Goal: Task Accomplishment & Management: Use online tool/utility

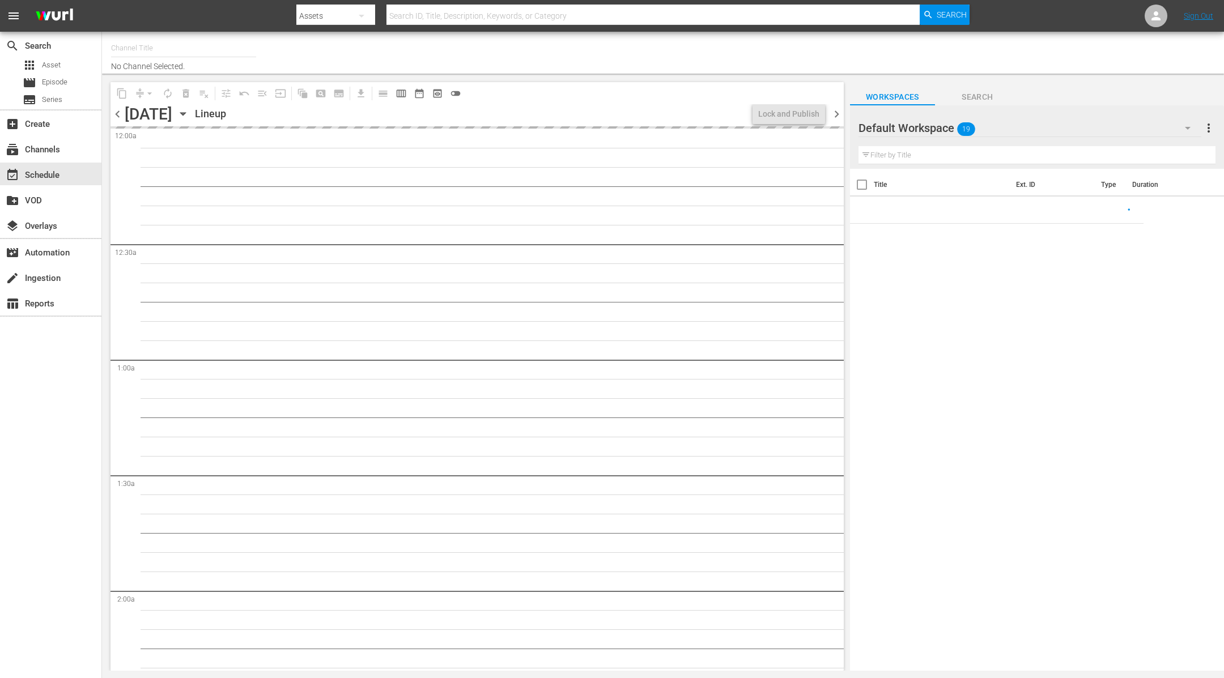
type input "LADbible (2030)"
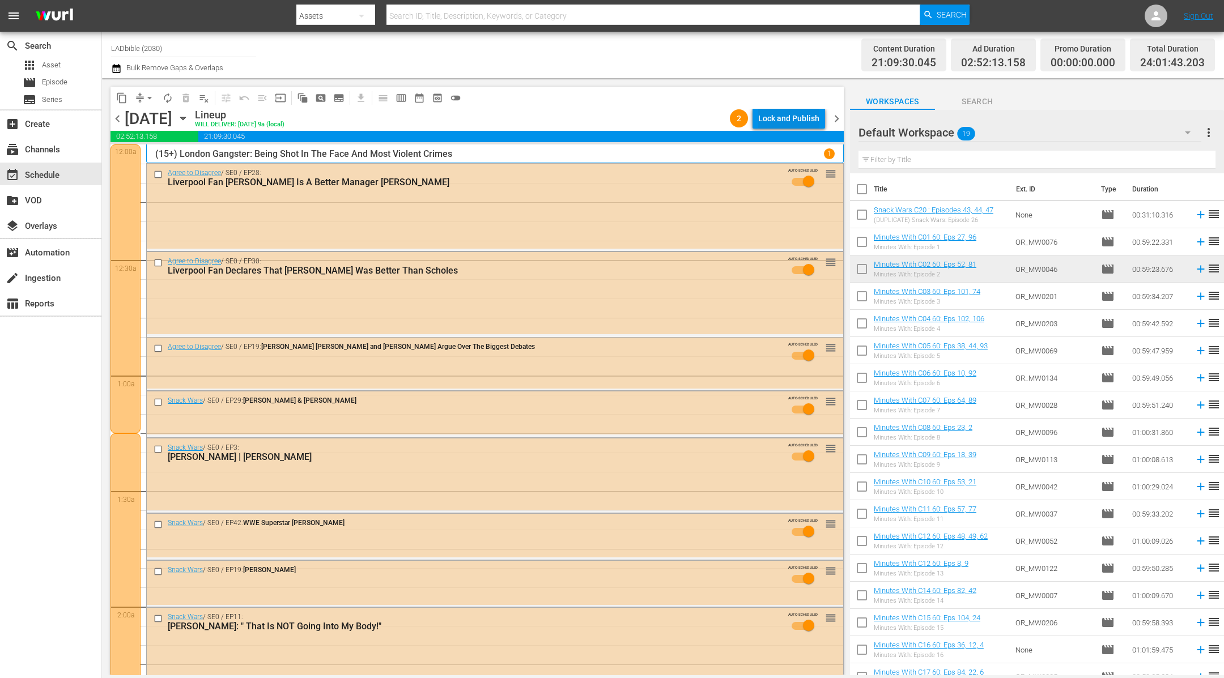
click at [792, 114] on div "Lock and Publish" at bounding box center [788, 118] width 61 height 20
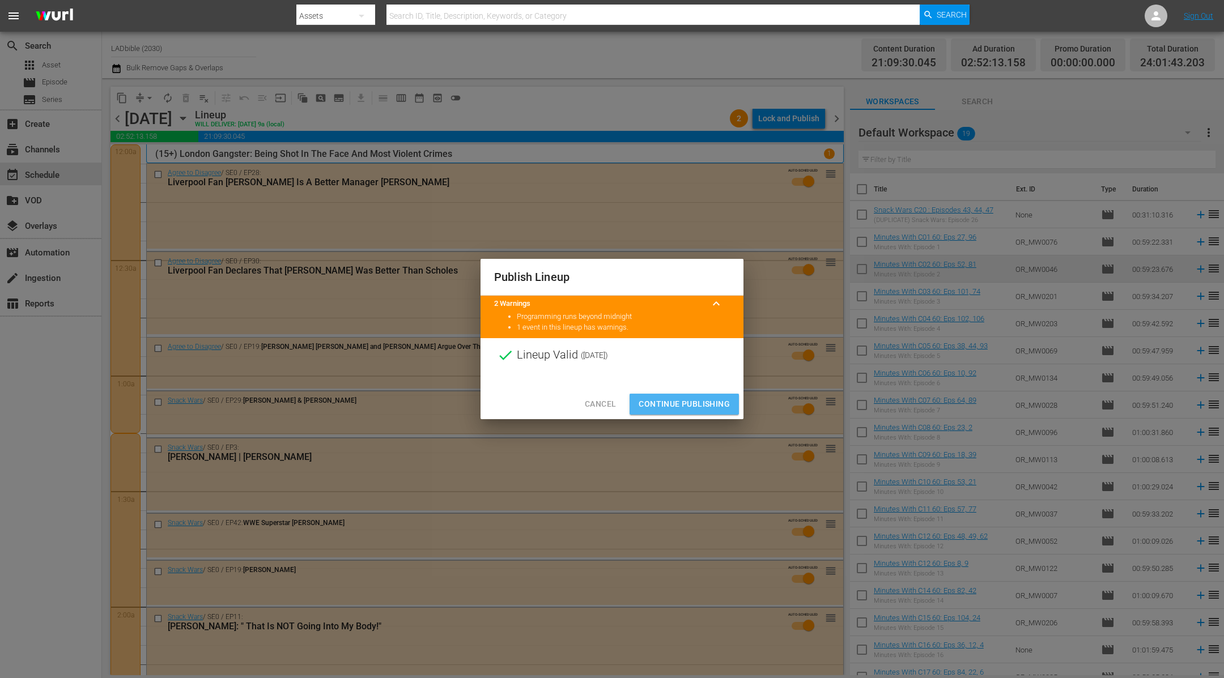
click at [691, 401] on span "Continue Publishing" at bounding box center [684, 404] width 91 height 14
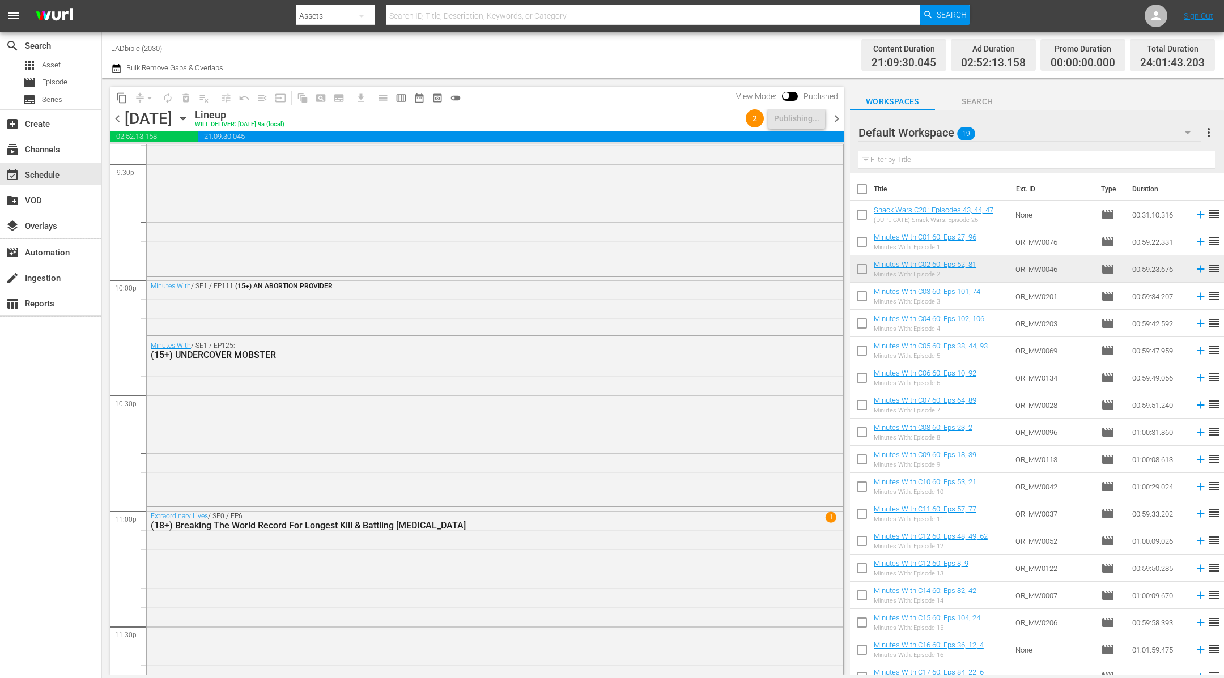
scroll to position [5042, 0]
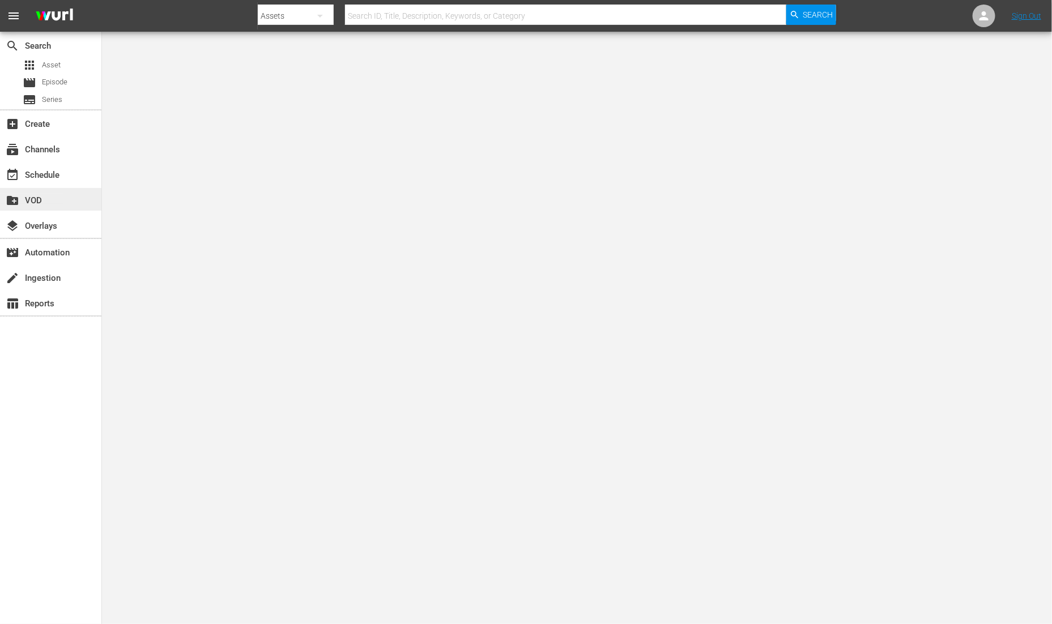
click at [58, 198] on div "create_new_folder VOD" at bounding box center [31, 199] width 63 height 10
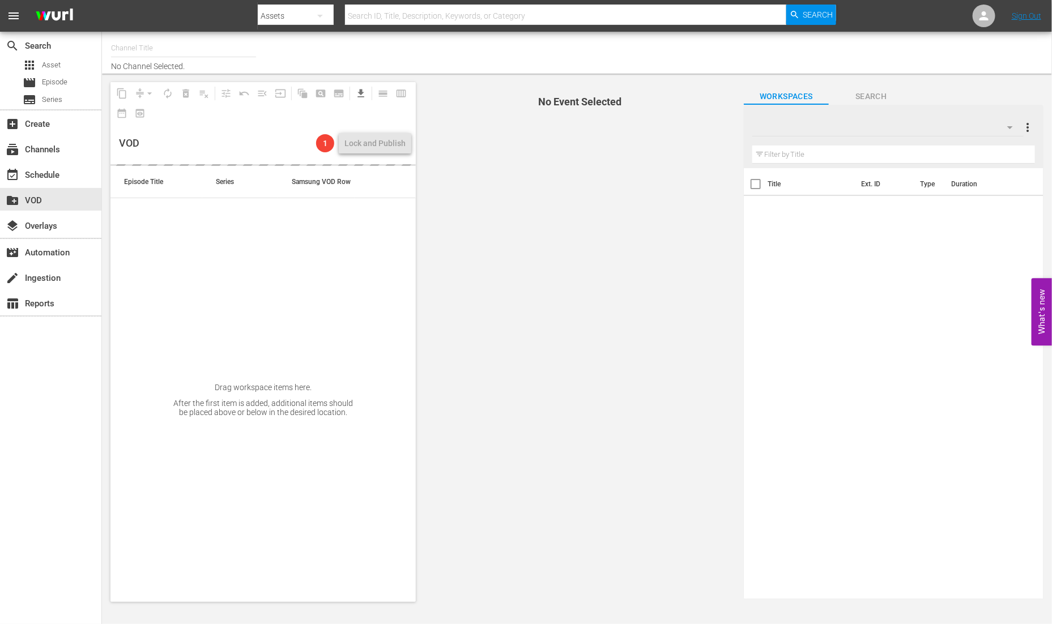
type input "LADbible (2030)"
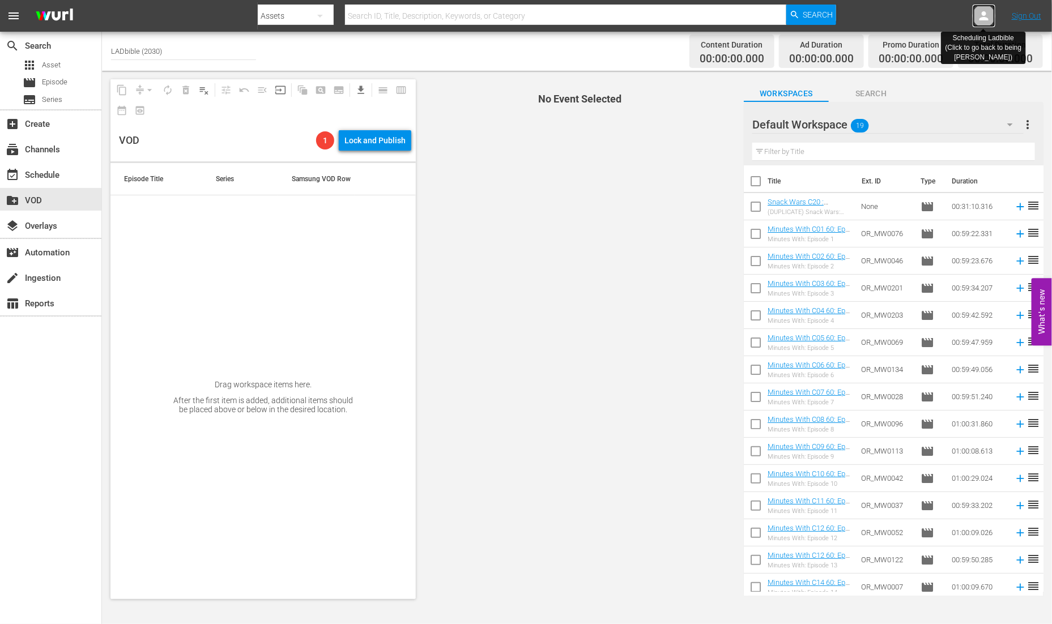
click at [981, 16] on icon at bounding box center [984, 16] width 14 height 14
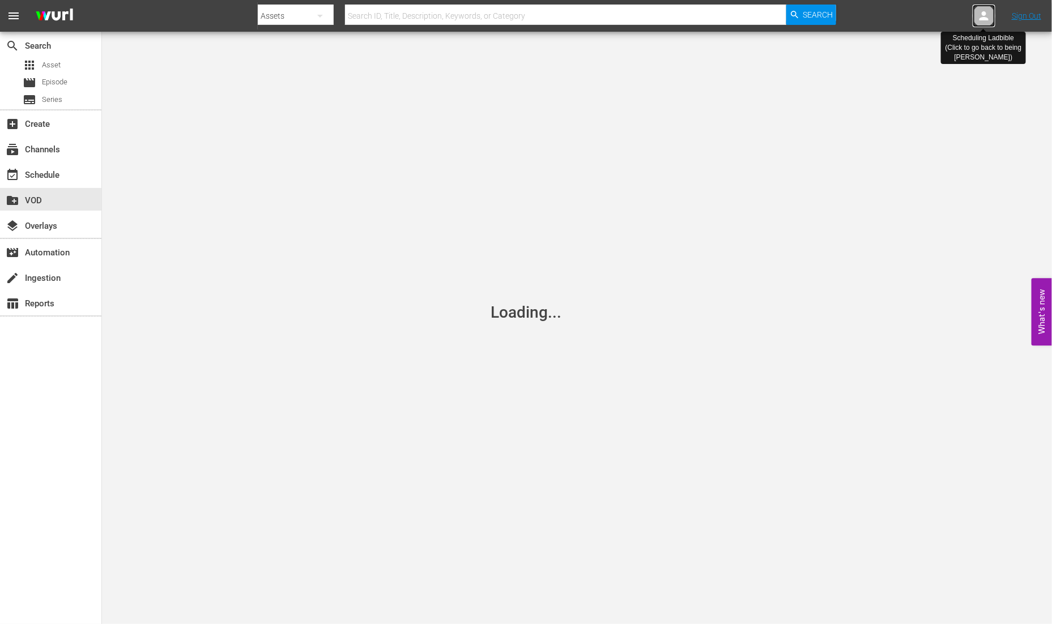
click at [981, 16] on icon at bounding box center [984, 16] width 14 height 14
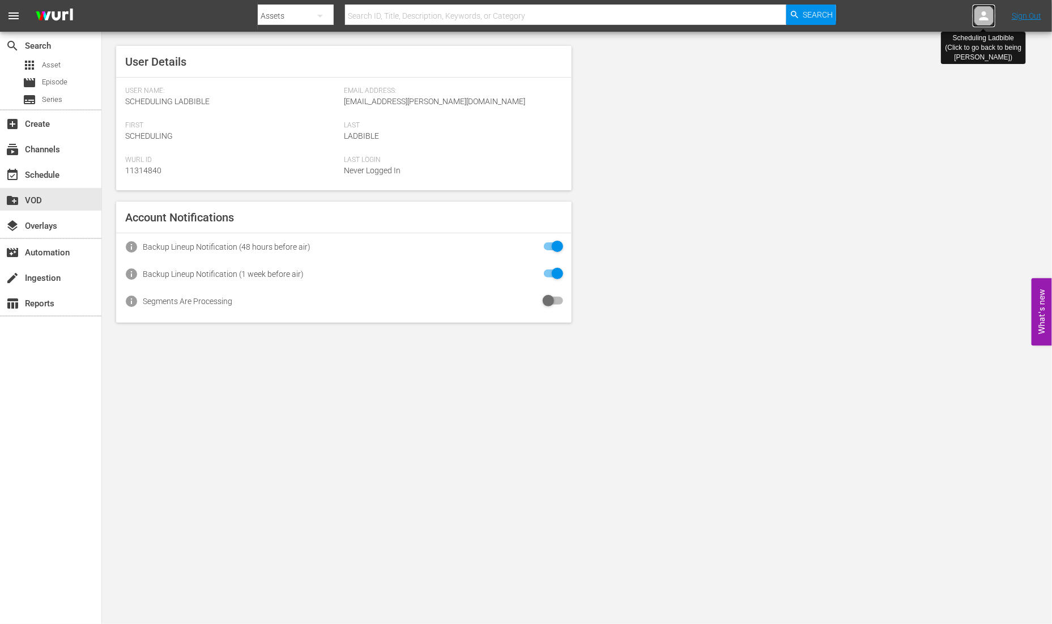
click at [981, 16] on icon at bounding box center [984, 16] width 14 height 14
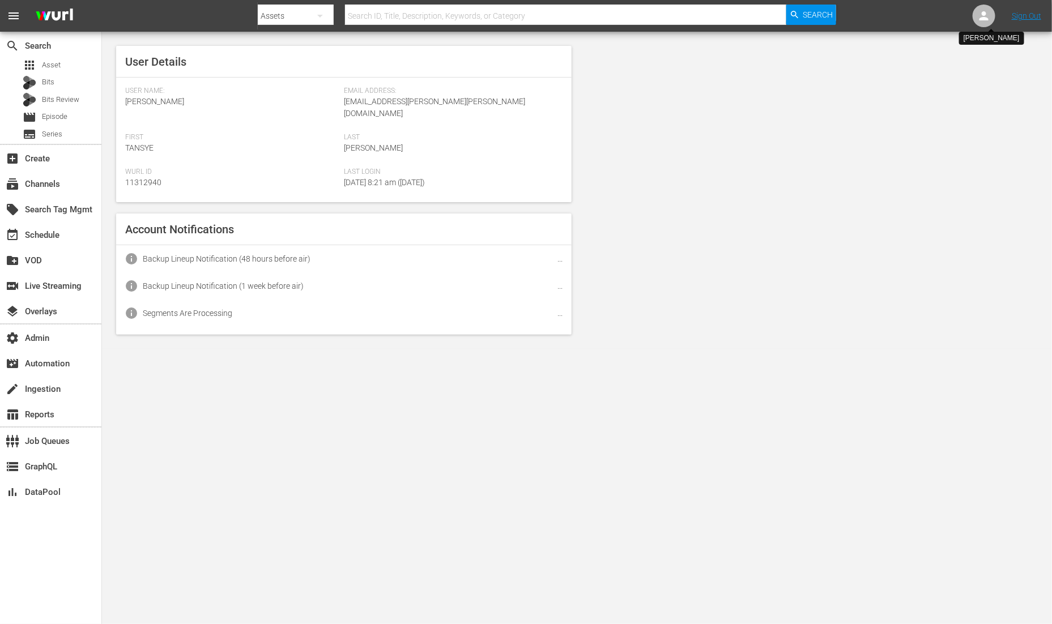
click at [981, 16] on icon at bounding box center [984, 16] width 14 height 14
click at [51, 252] on div "create_new_folder VOD" at bounding box center [50, 259] width 101 height 23
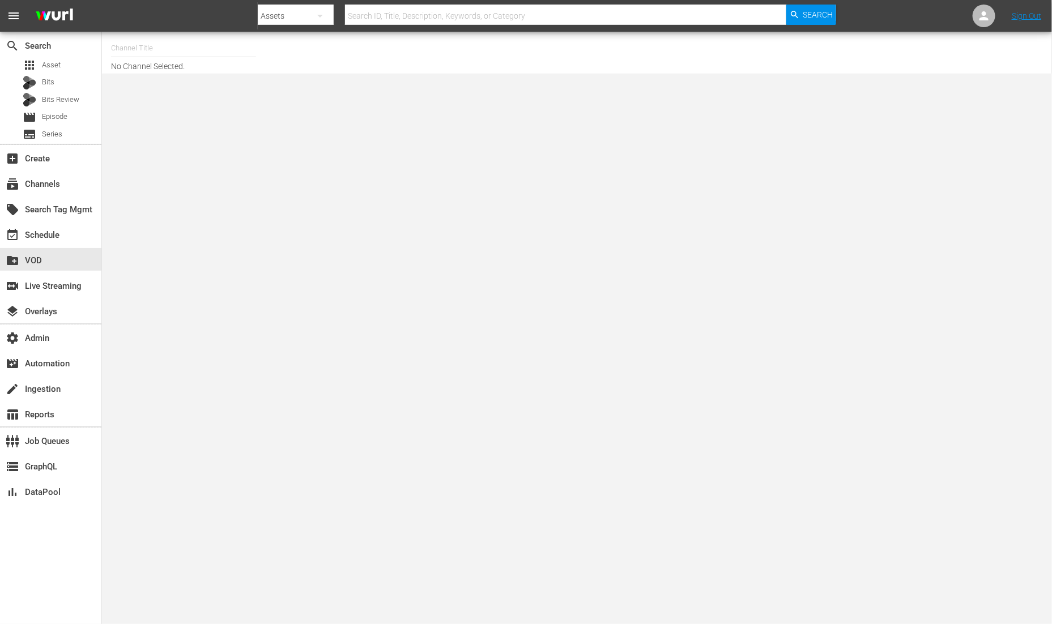
click at [200, 39] on input "text" at bounding box center [183, 48] width 145 height 27
click at [192, 78] on div "Homes Under the Hammer (1234 - all3media_homes_under_the_hammer_1)" at bounding box center [266, 79] width 293 height 27
type input "Homes Under the Hammer (1234 - all3media_homes_under_the_hammer_1)"
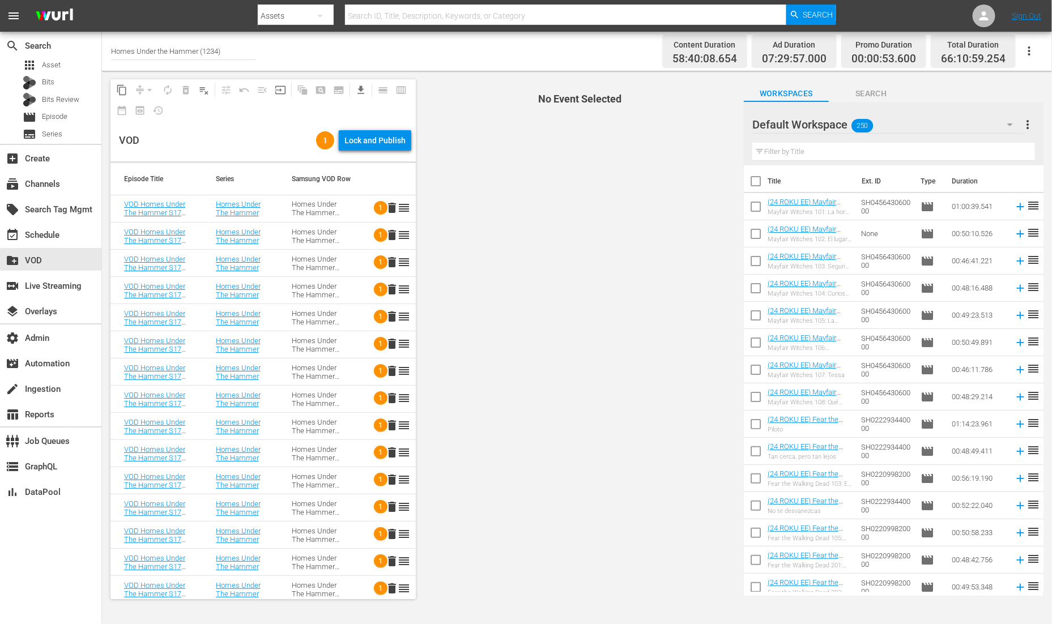
click at [331, 203] on td "Homes Under The Hammer S17" at bounding box center [316, 208] width 76 height 27
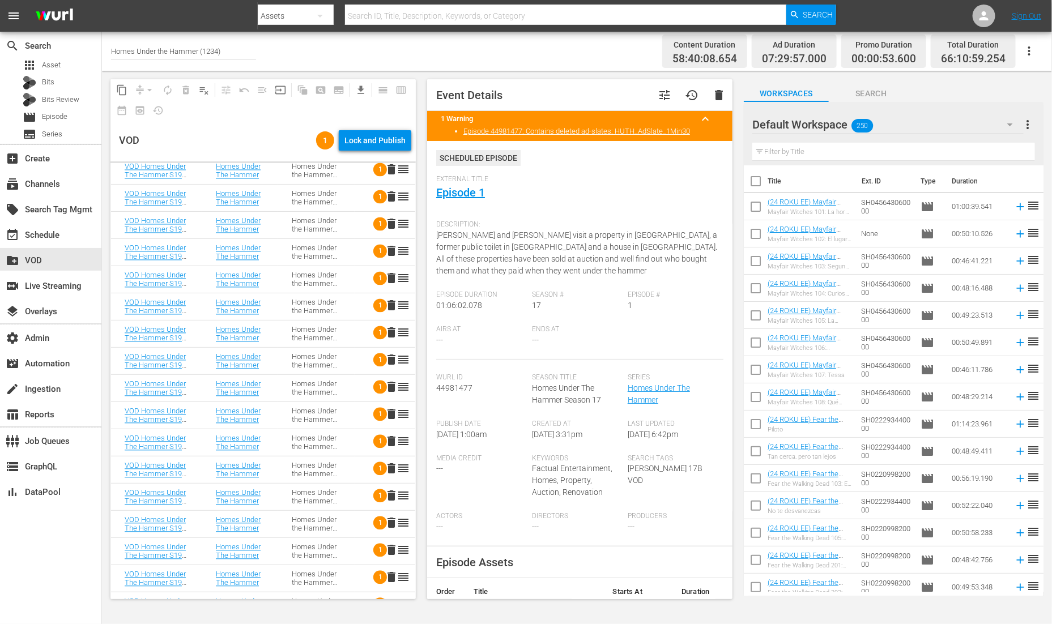
scroll to position [1228, 0]
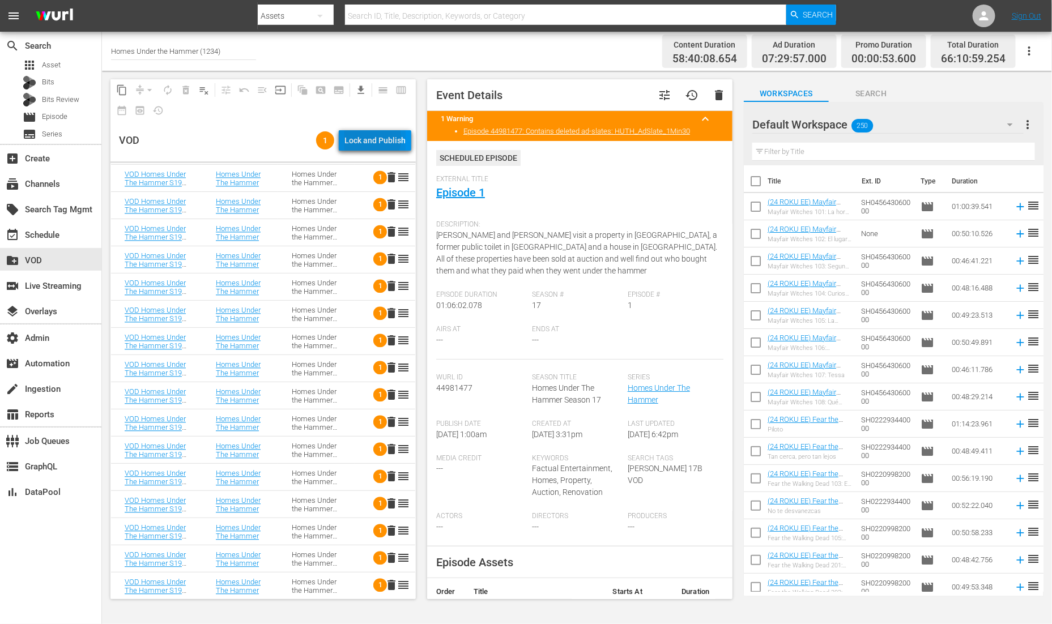
click at [367, 139] on div "Lock and Publish" at bounding box center [374, 140] width 61 height 20
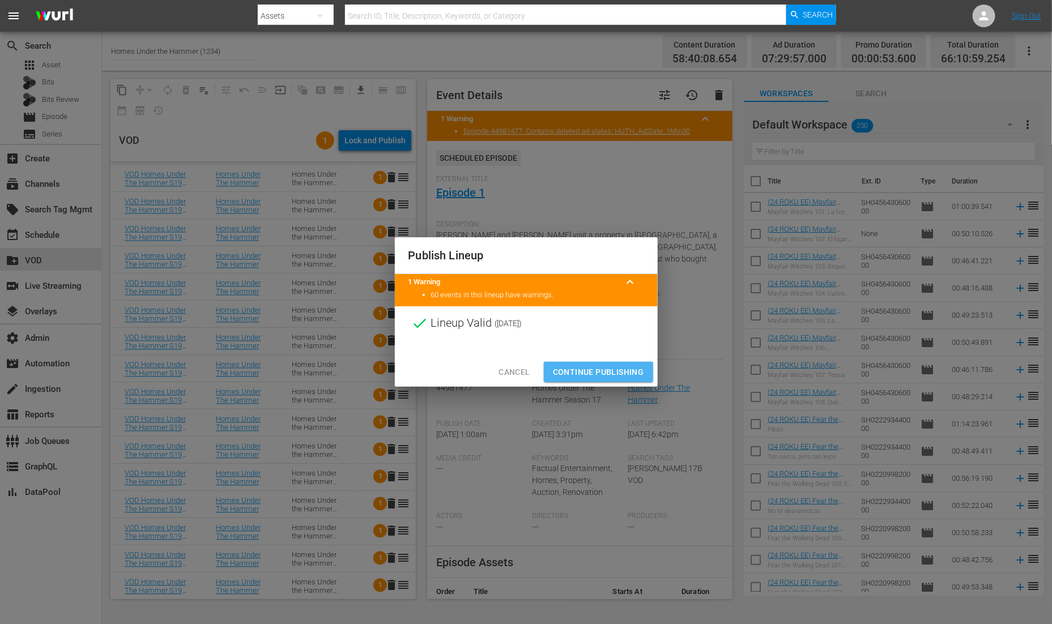
click at [607, 373] on span "Continue Publishing" at bounding box center [598, 372] width 91 height 14
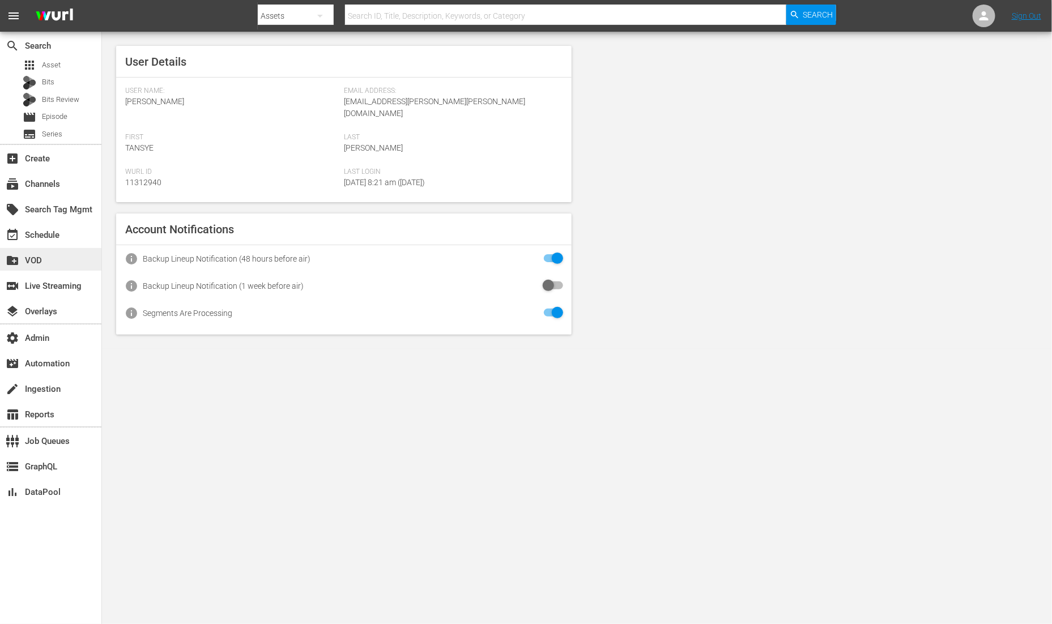
click at [45, 257] on div "create_new_folder VOD" at bounding box center [31, 259] width 63 height 10
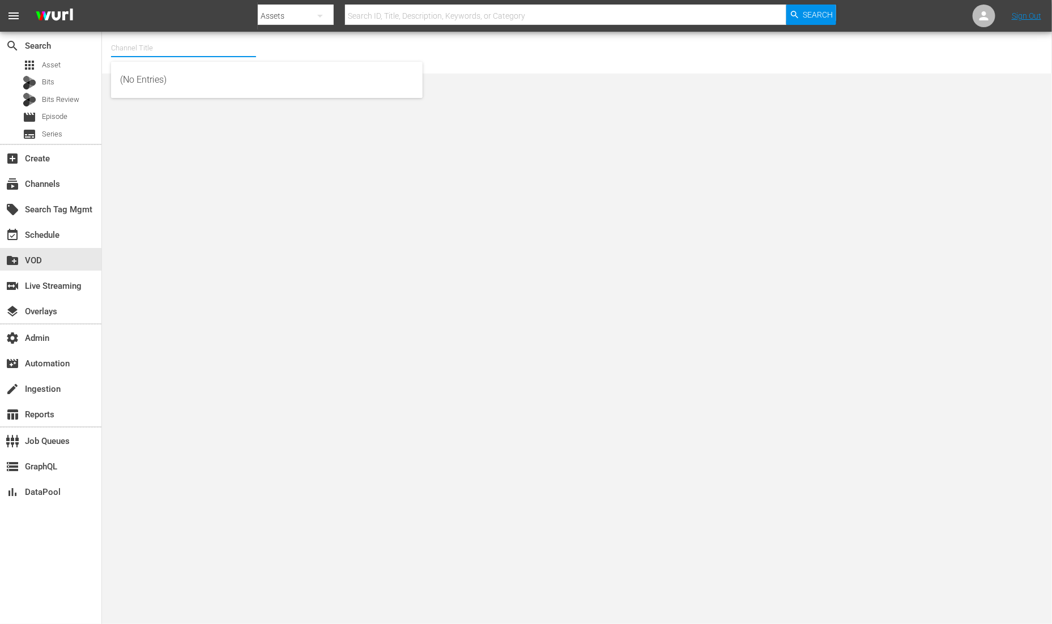
click at [183, 54] on input "text" at bounding box center [183, 48] width 145 height 27
click at [201, 108] on div "Great British Menu (1231 - all3media_great_british_menu_1)" at bounding box center [266, 106] width 293 height 27
type input "Great British Menu (1231 - all3media_great_british_menu_1)"
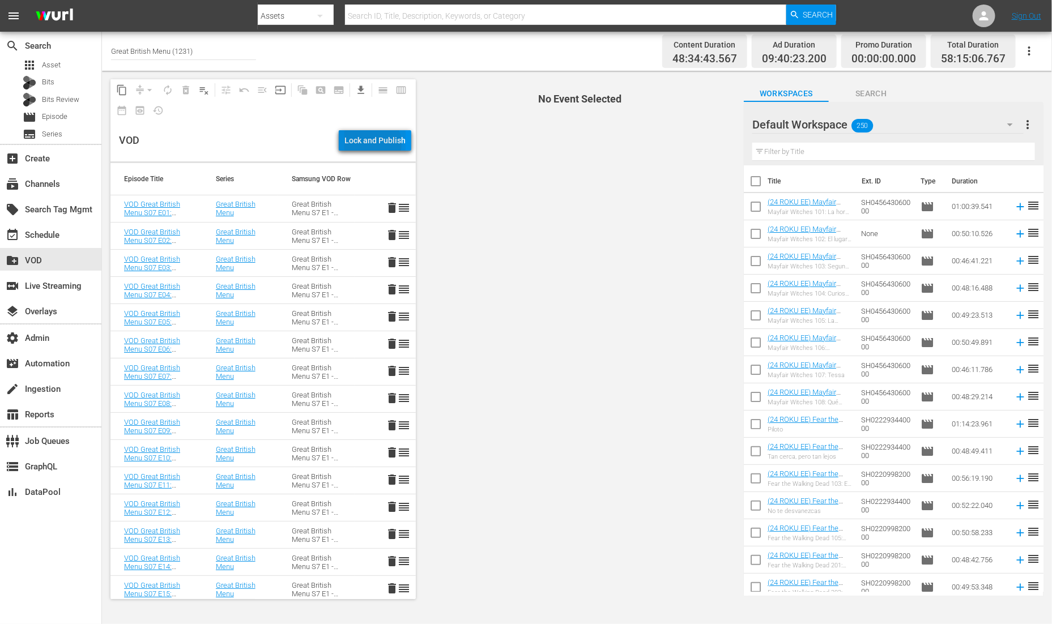
click at [372, 143] on div "Lock and Publish" at bounding box center [374, 140] width 61 height 20
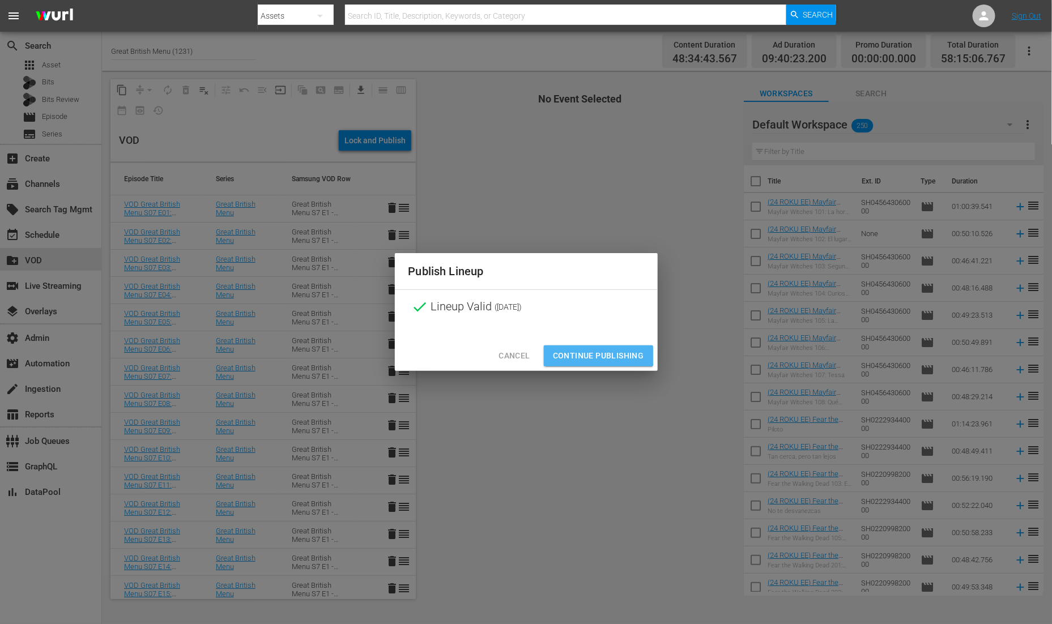
click at [597, 352] on span "Continue Publishing" at bounding box center [598, 356] width 91 height 14
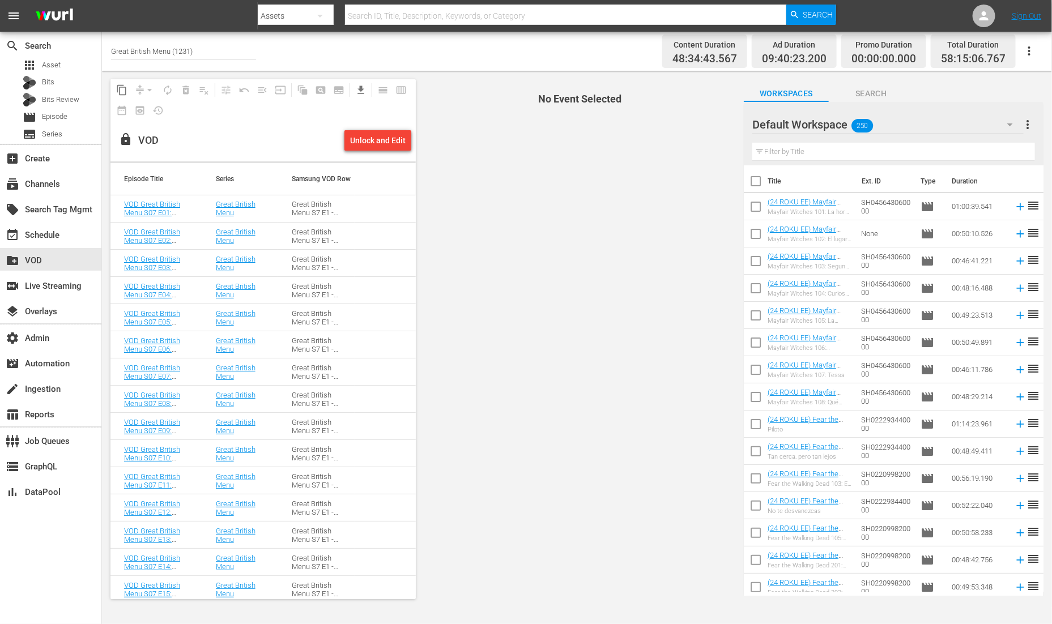
click at [199, 51] on input "Great British Menu (1231)" at bounding box center [183, 50] width 145 height 27
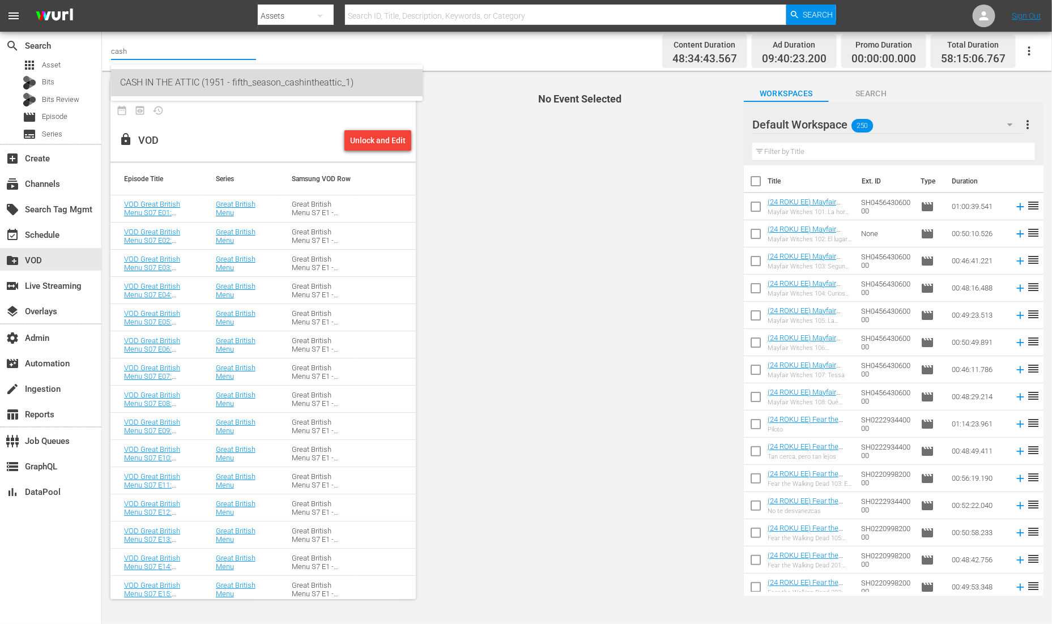
click at [187, 84] on div "CASH IN THE ATTIC (1951 - fifth_season_cashintheattic_1)" at bounding box center [266, 82] width 293 height 27
type input "CASH IN THE ATTIC (1951 - fifth_season_cashintheattic_1)"
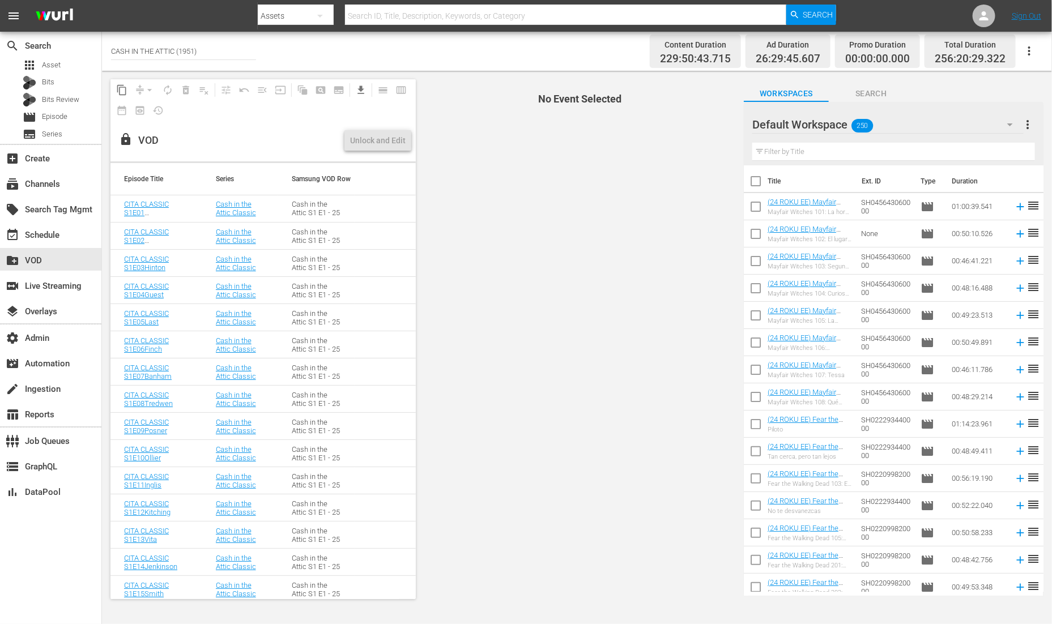
click at [270, 145] on div "lock VOD" at bounding box center [229, 141] width 221 height 42
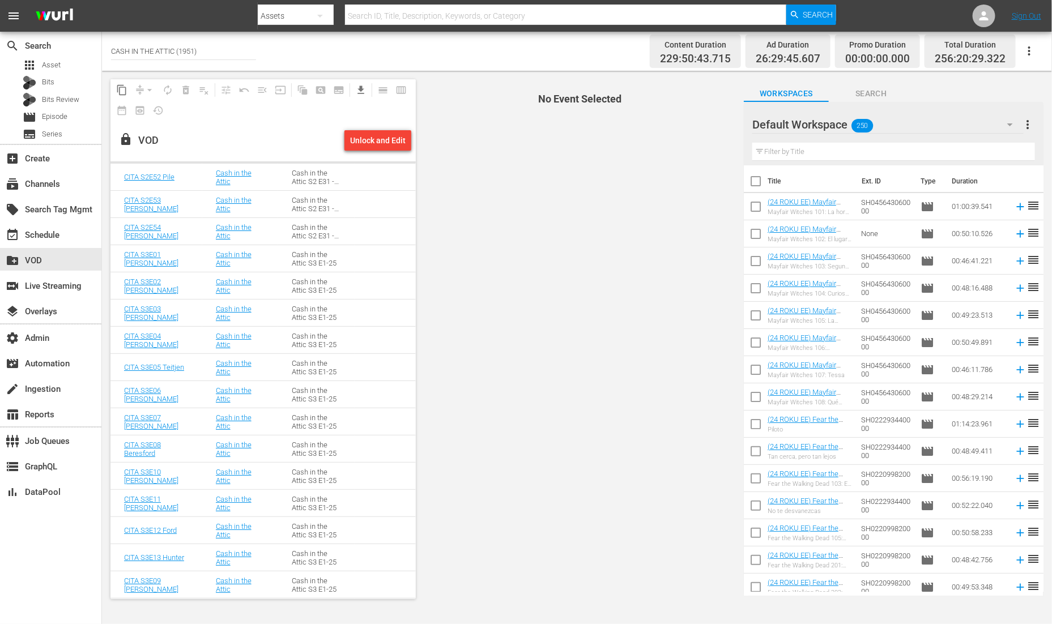
scroll to position [2035, 0]
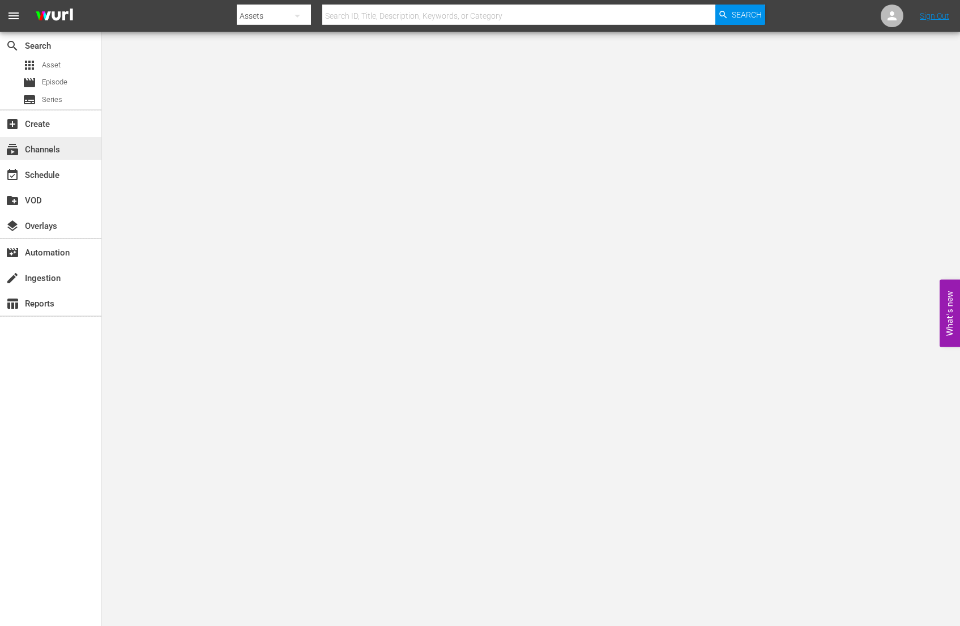
click at [61, 145] on div "subscriptions Channels" at bounding box center [31, 148] width 63 height 10
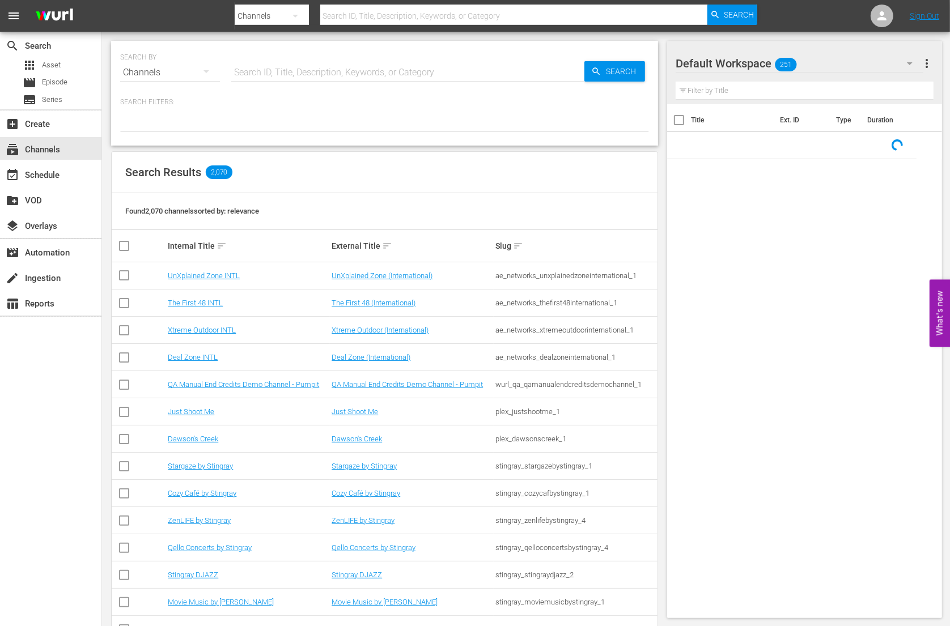
click at [289, 70] on input "text" at bounding box center [407, 72] width 353 height 27
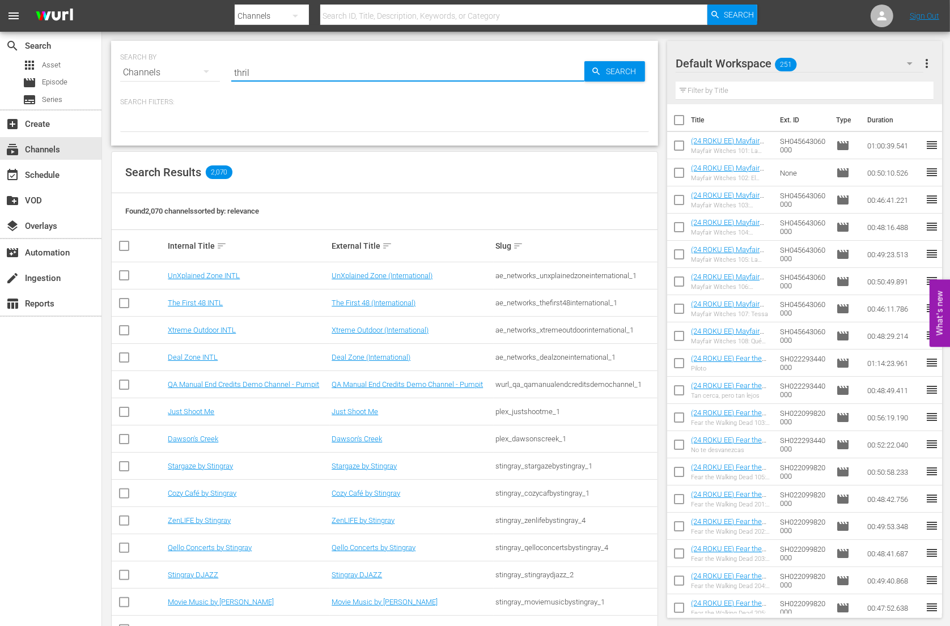
type input "thrill"
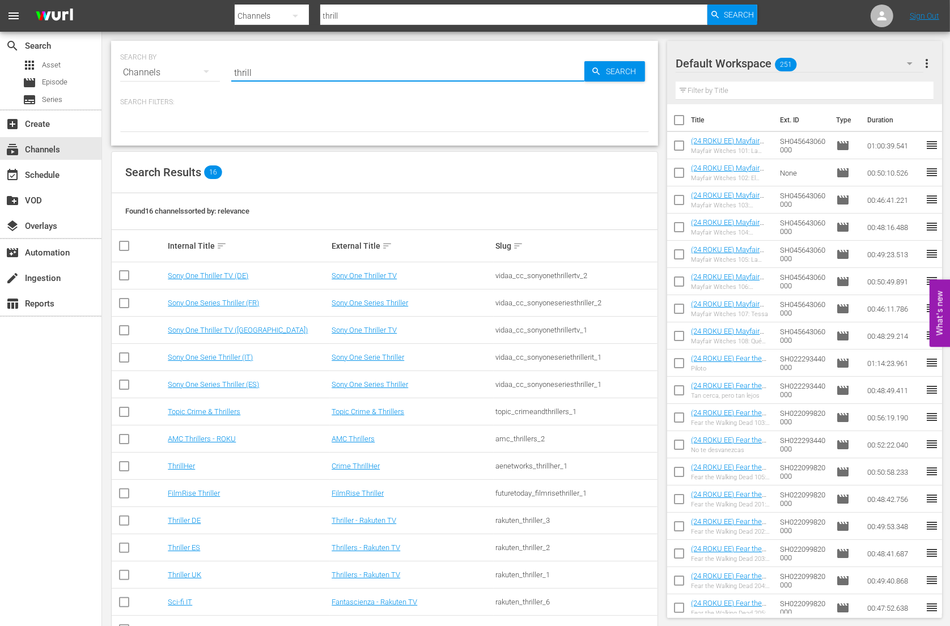
type input "thrillers"
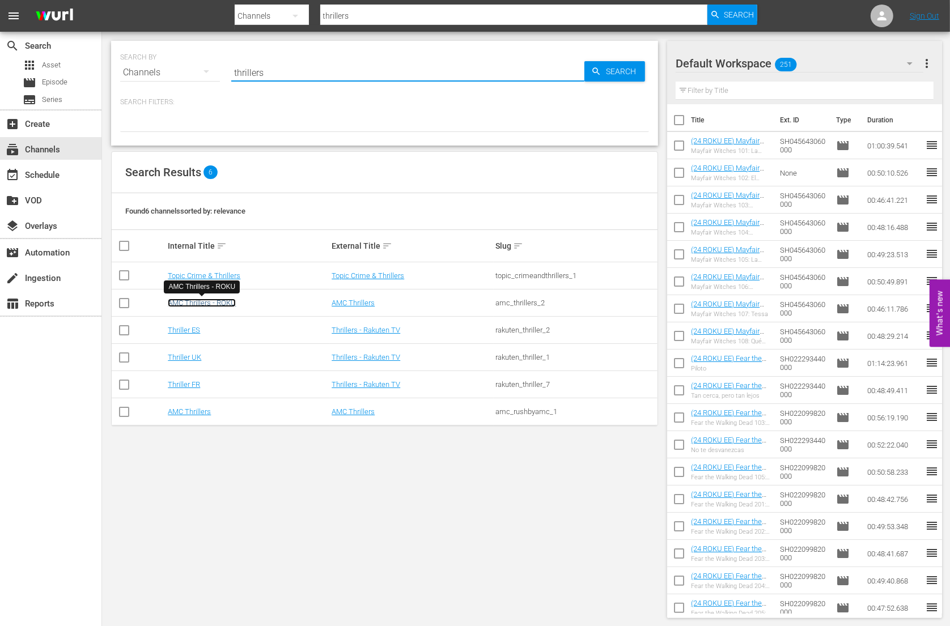
click at [226, 301] on link "AMC Thrillers - ROKU" at bounding box center [202, 303] width 68 height 8
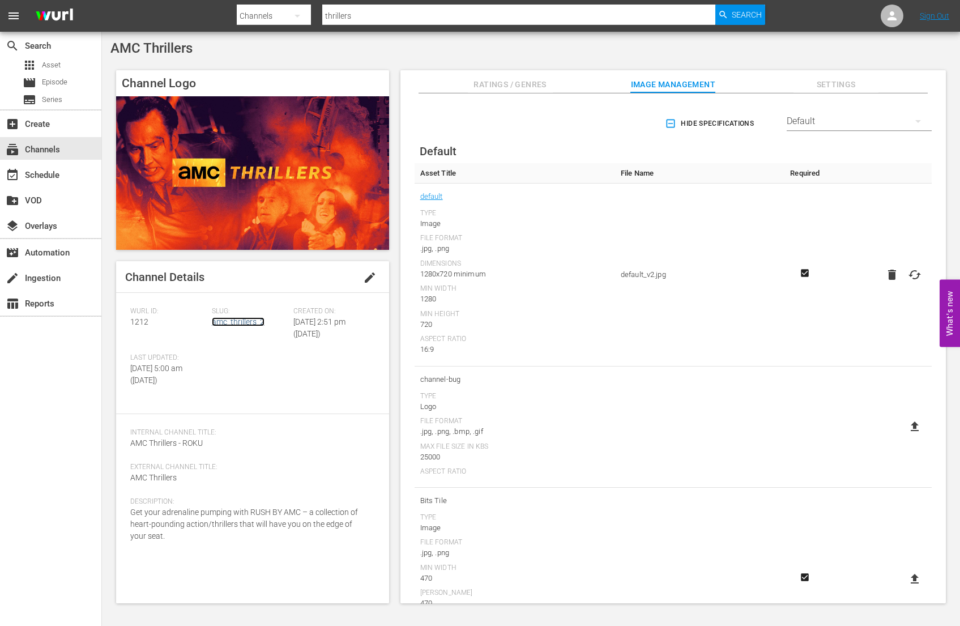
click at [228, 324] on link "amc_thrillers_2" at bounding box center [238, 321] width 53 height 9
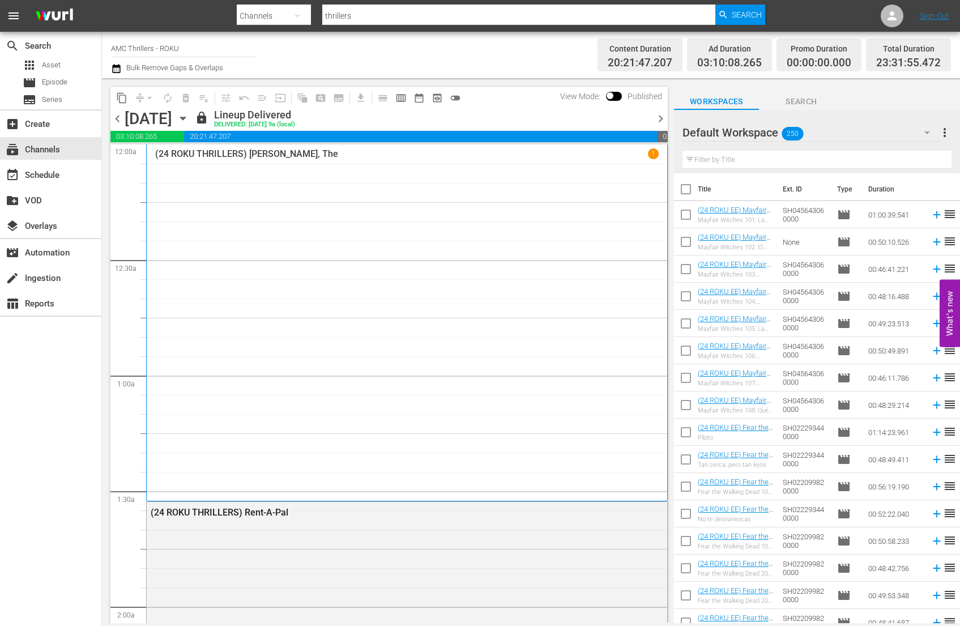
click at [662, 118] on span "chevron_right" at bounding box center [661, 119] width 14 height 14
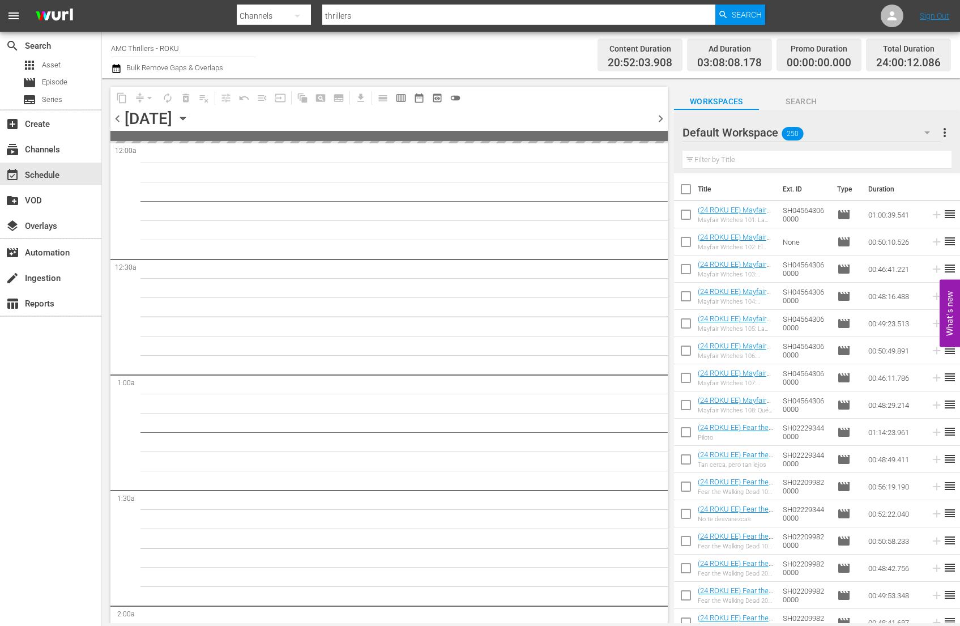
click at [662, 118] on span "chevron_right" at bounding box center [661, 119] width 14 height 14
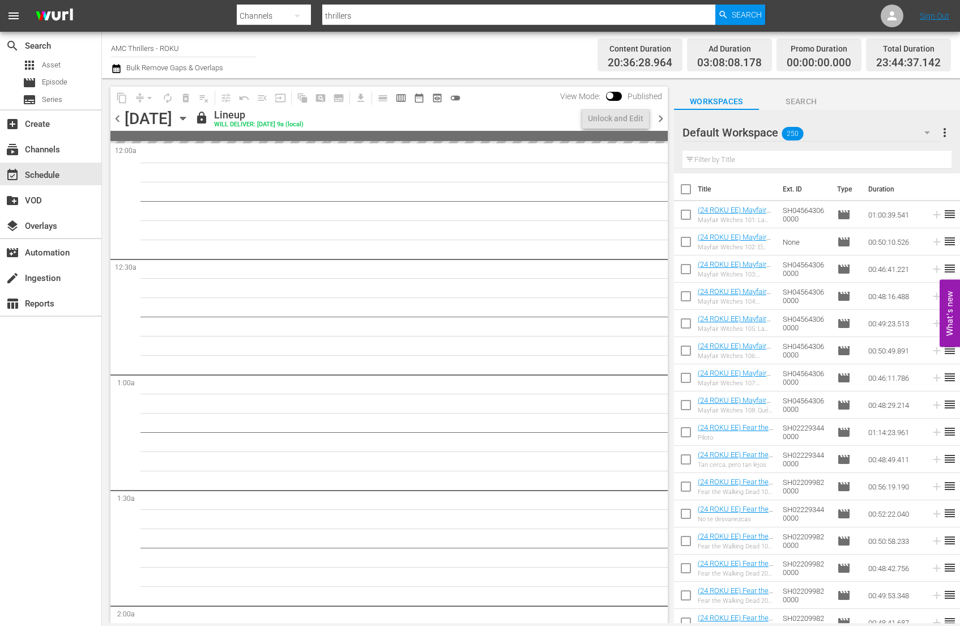
click at [662, 118] on span "chevron_right" at bounding box center [661, 119] width 14 height 14
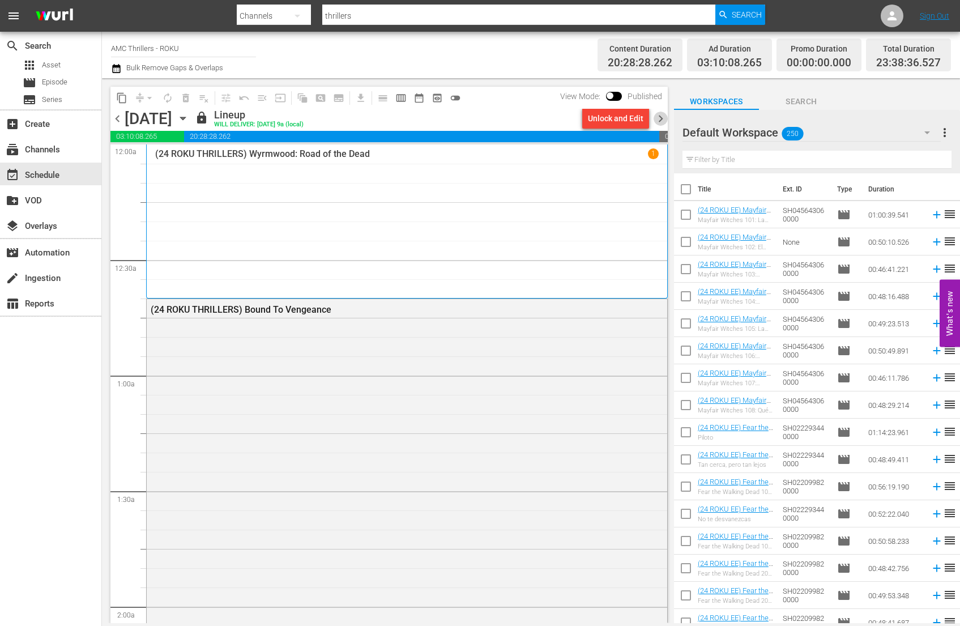
click at [662, 118] on span "chevron_right" at bounding box center [661, 119] width 14 height 14
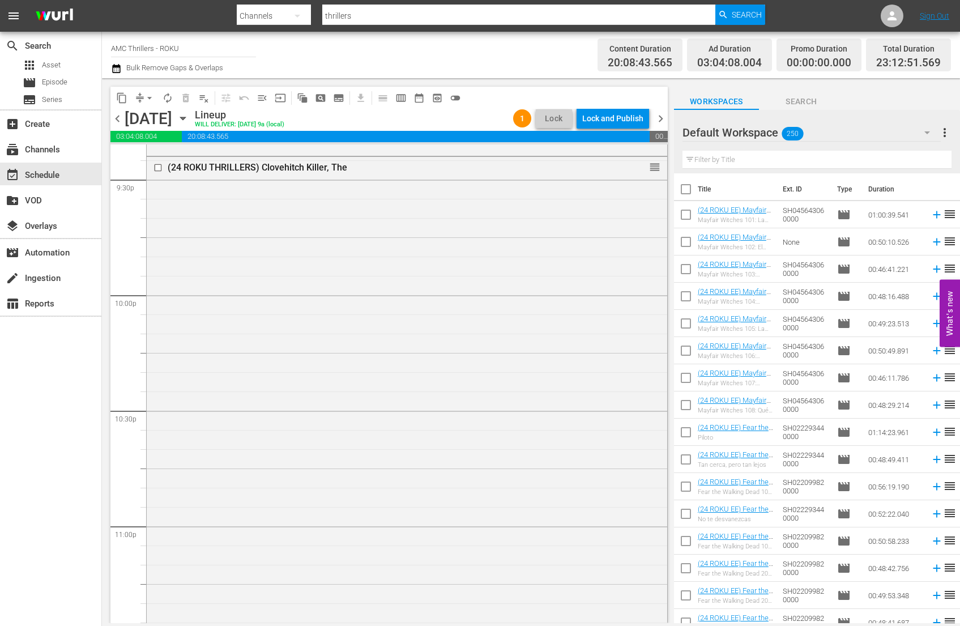
scroll to position [4931, 0]
click at [457, 96] on span "toggle_off" at bounding box center [455, 97] width 11 height 11
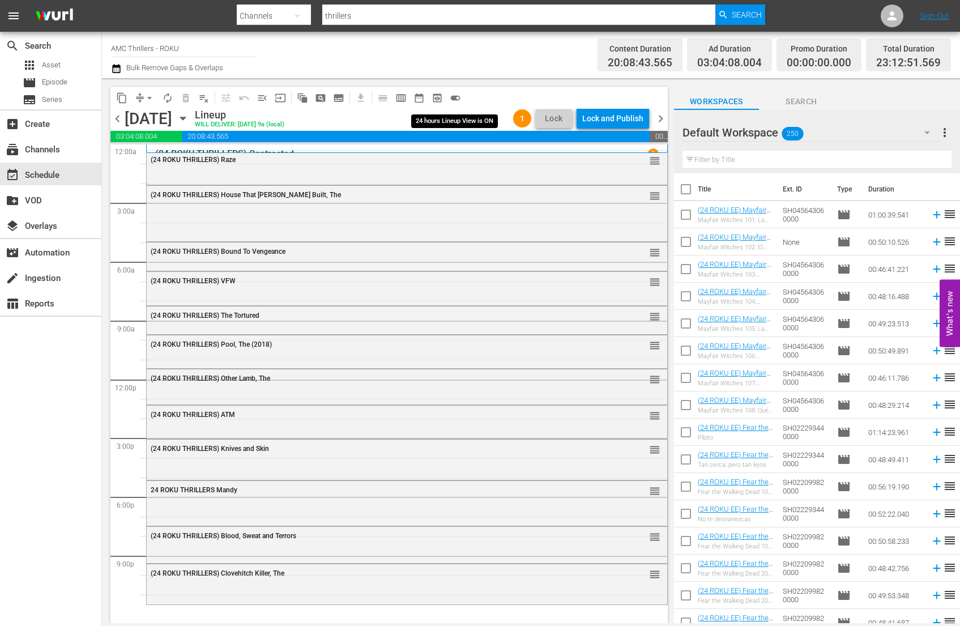
scroll to position [0, 0]
click at [659, 119] on span "chevron_right" at bounding box center [661, 119] width 14 height 14
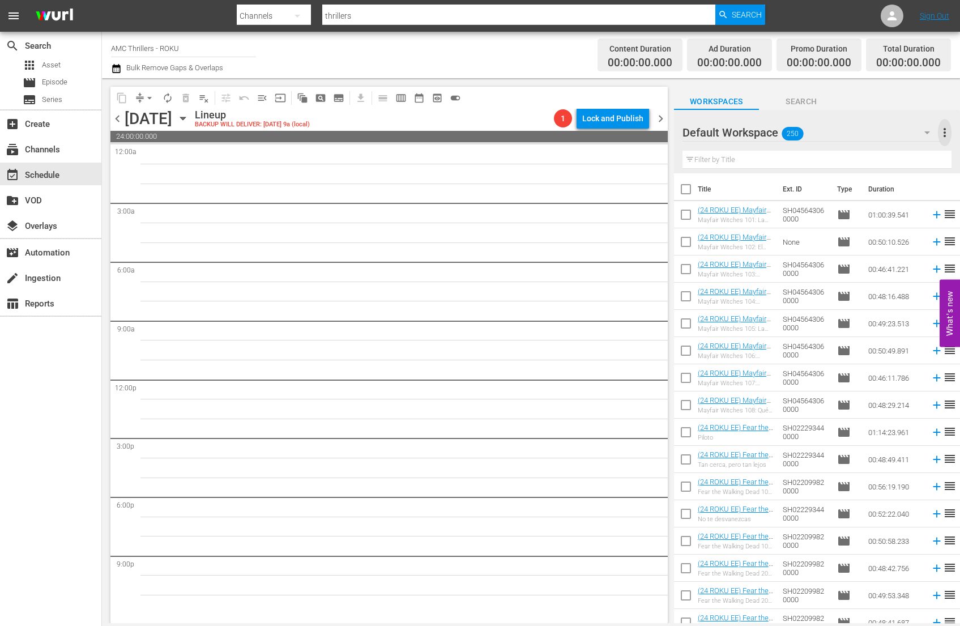
click at [945, 134] on span "more_vert" at bounding box center [945, 133] width 14 height 14
click at [880, 131] on div "Add New Workspace" at bounding box center [871, 134] width 133 height 20
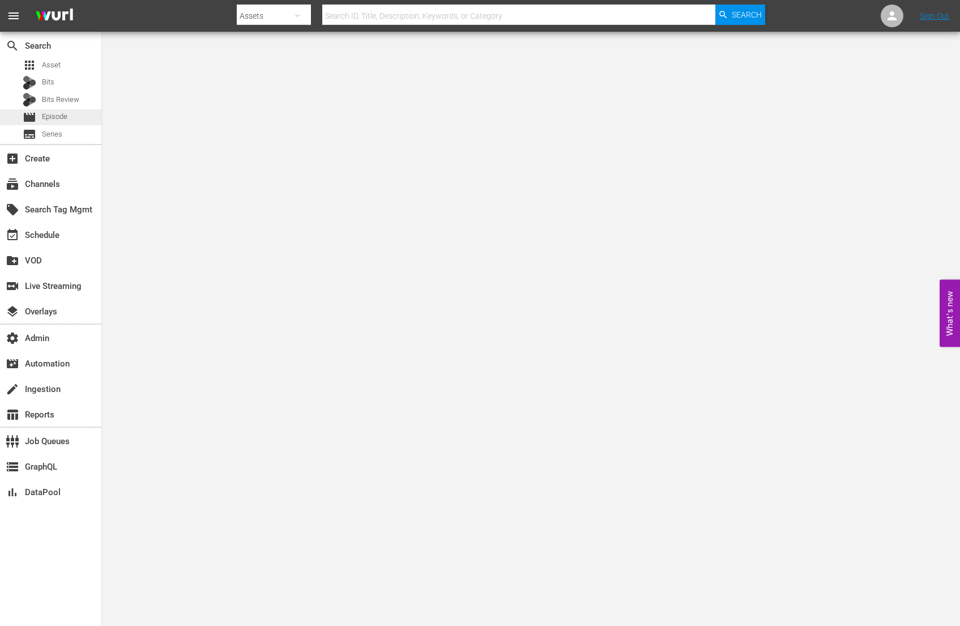
click at [91, 117] on div "movie Episode" at bounding box center [50, 117] width 101 height 16
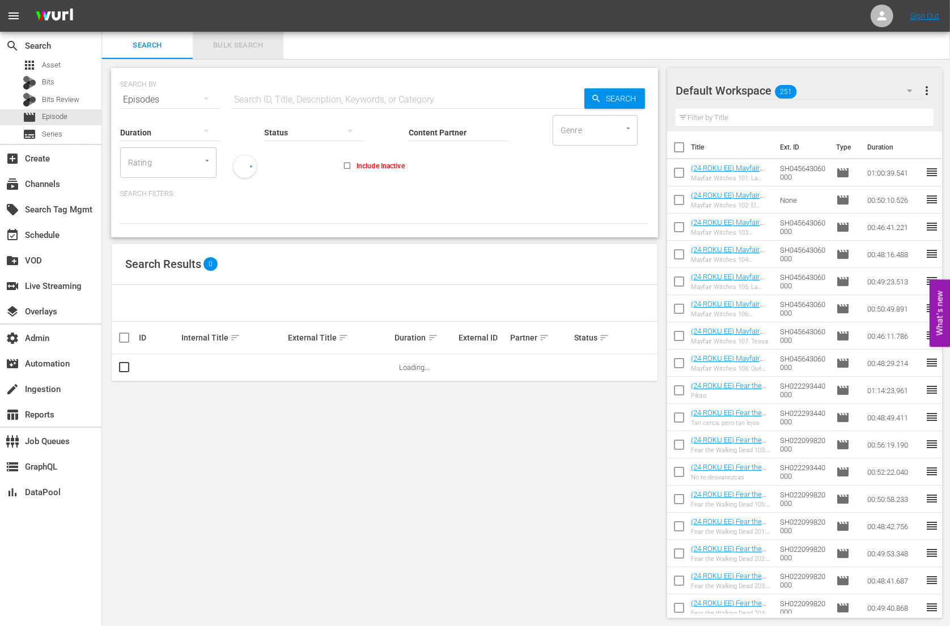
click at [231, 49] on span "Bulk Search" at bounding box center [237, 45] width 77 height 13
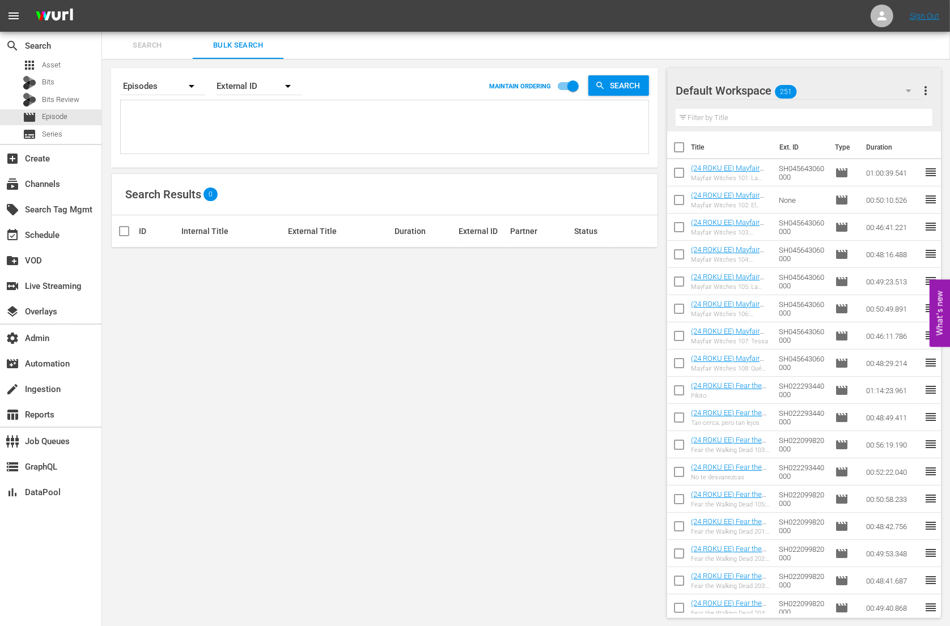
click at [262, 114] on textarea at bounding box center [386, 129] width 525 height 52
paste textarea "72026454 74285511 62828236 76536328 2677913 90889007 79225221 71922044 90889009…"
type textarea "72026454 74285511 62828236 76536328 2677913 90889007 79225221 71922044 90889009…"
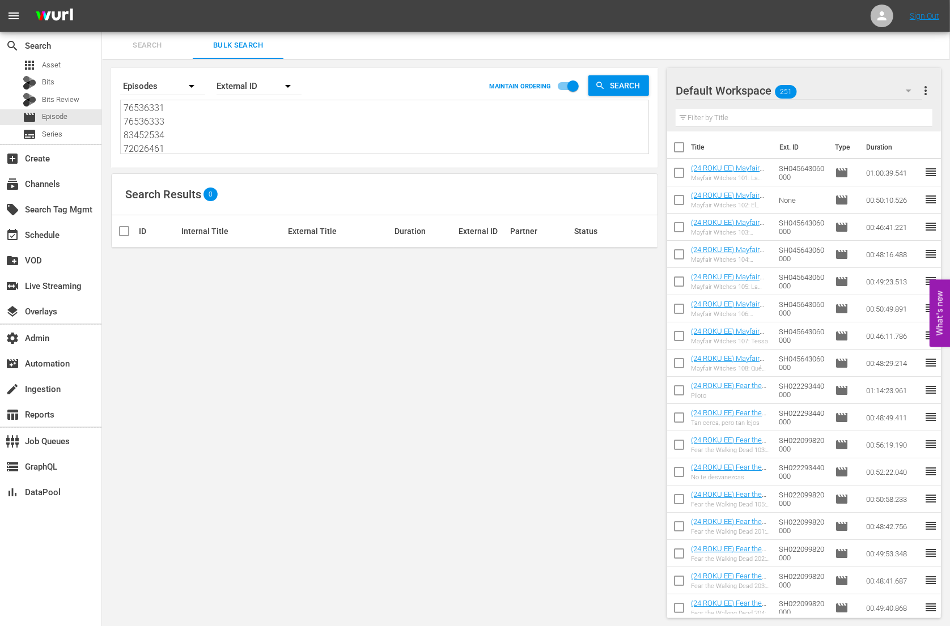
click at [273, 83] on div "External ID" at bounding box center [258, 86] width 85 height 32
click at [255, 135] on div "Wurl ID" at bounding box center [252, 136] width 45 height 18
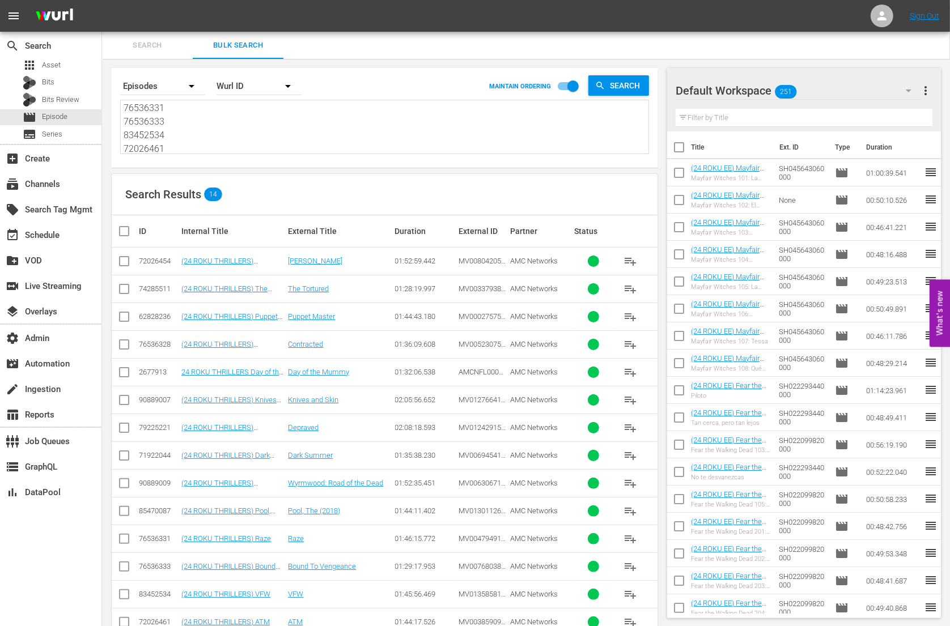
click at [925, 93] on span "more_vert" at bounding box center [925, 91] width 14 height 14
click at [886, 113] on div "Clear All Workspace Items" at bounding box center [851, 112] width 133 height 20
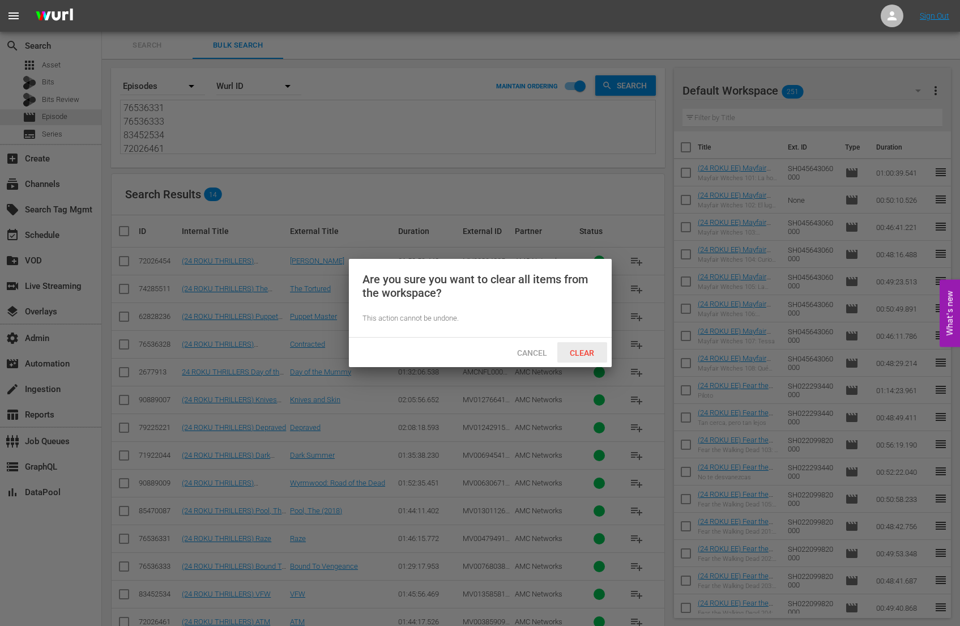
click at [584, 354] on span "Clear" at bounding box center [582, 352] width 42 height 9
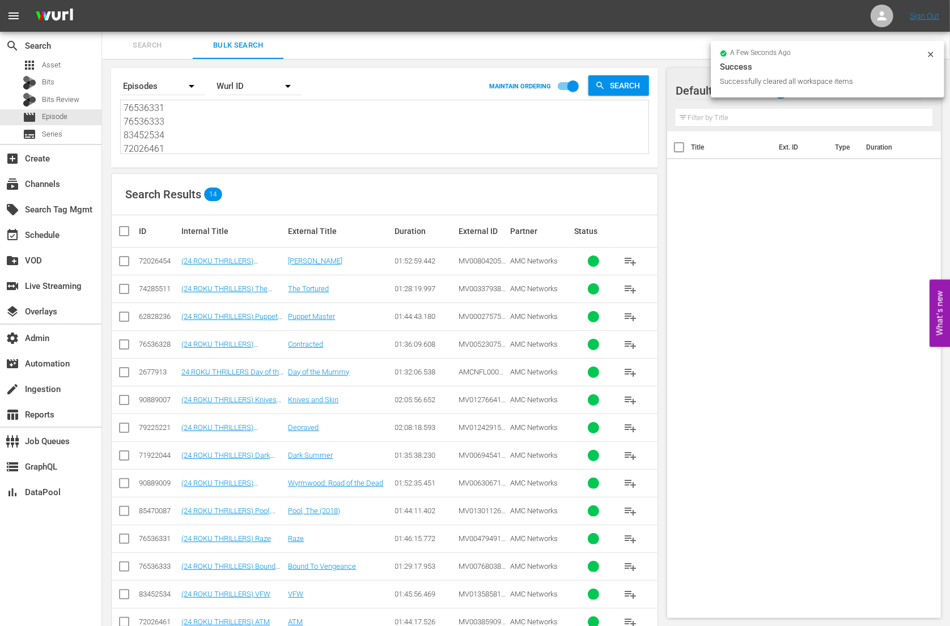
scroll to position [27, 0]
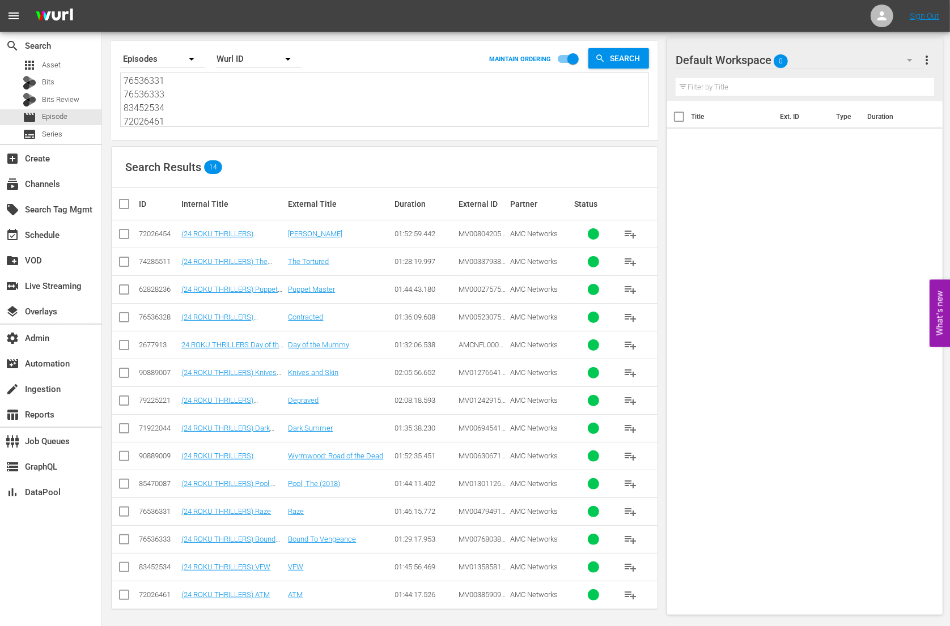
click at [126, 199] on input "checkbox" at bounding box center [128, 204] width 23 height 14
checkbox input "true"
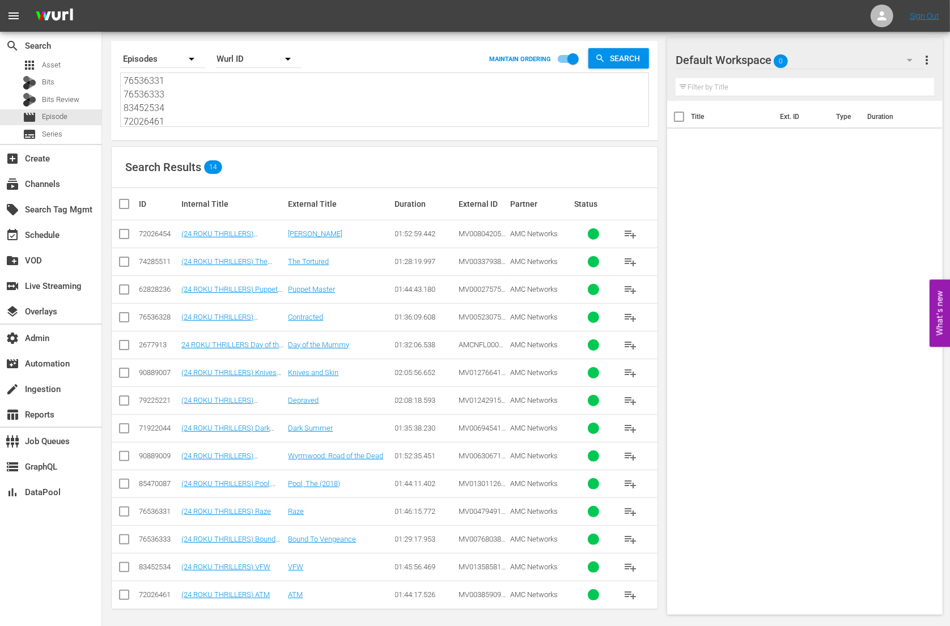
checkbox input "true"
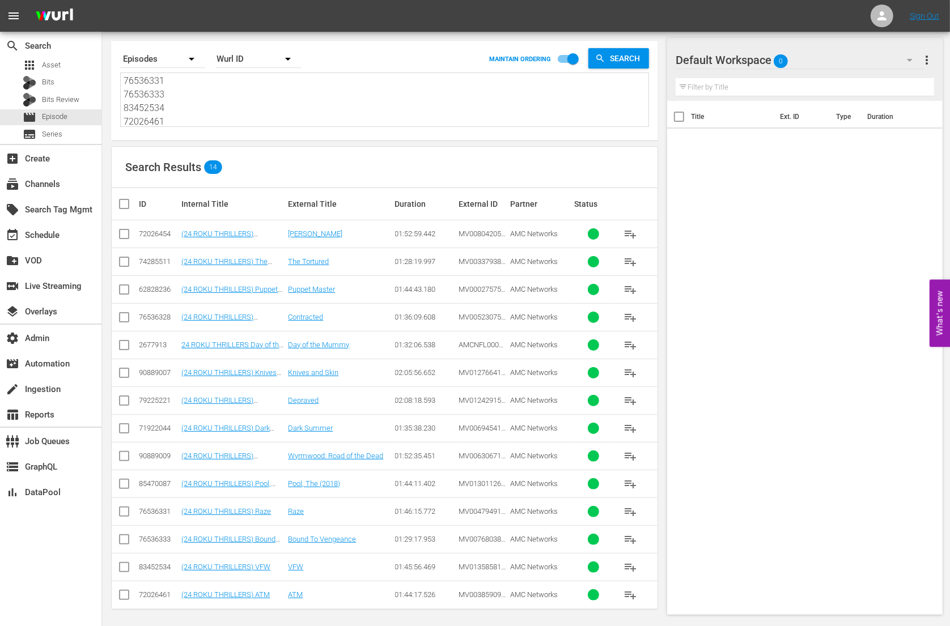
checkbox input "true"
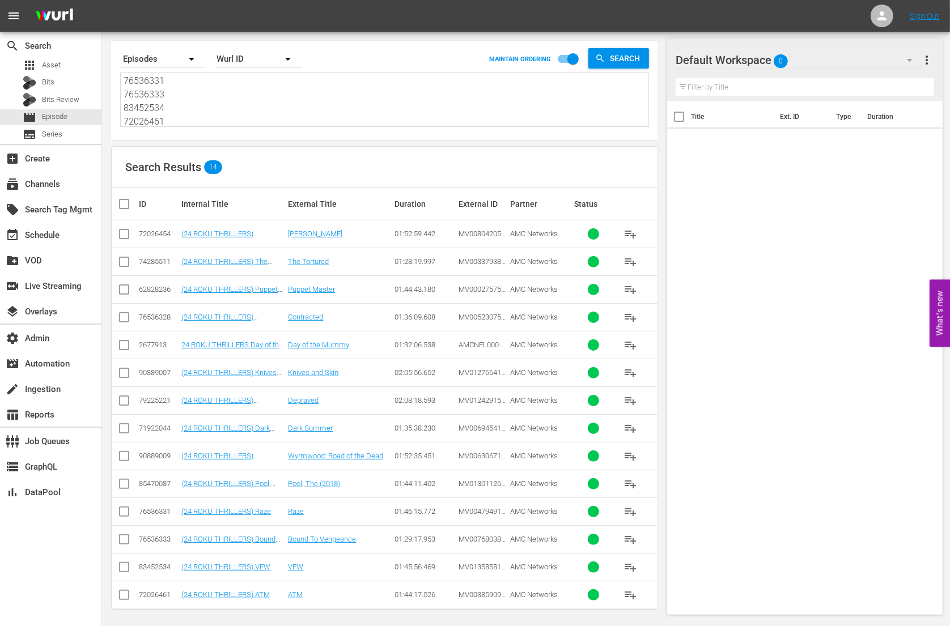
checkbox input "true"
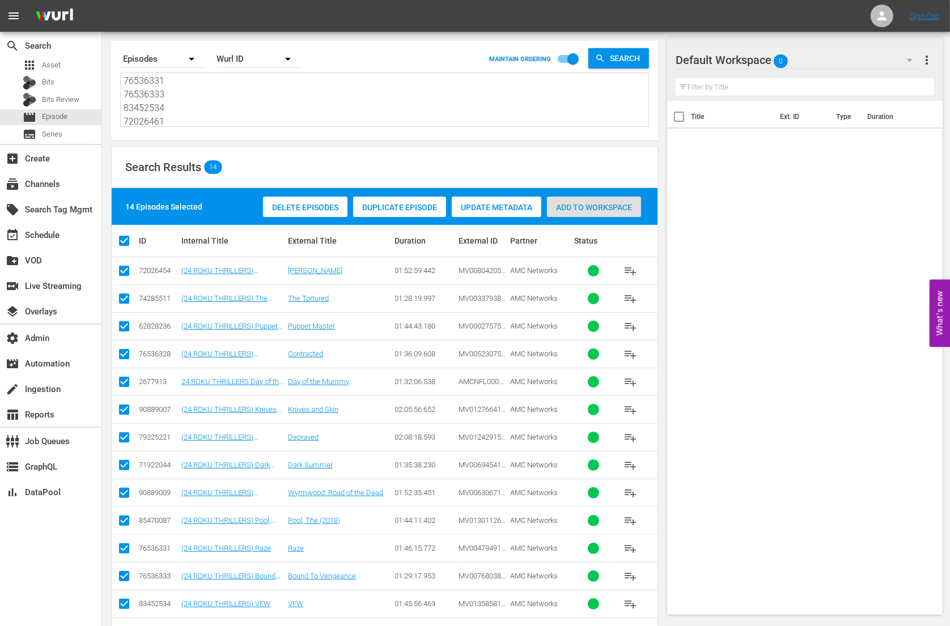
click at [568, 206] on span "Add to Workspace" at bounding box center [594, 207] width 94 height 9
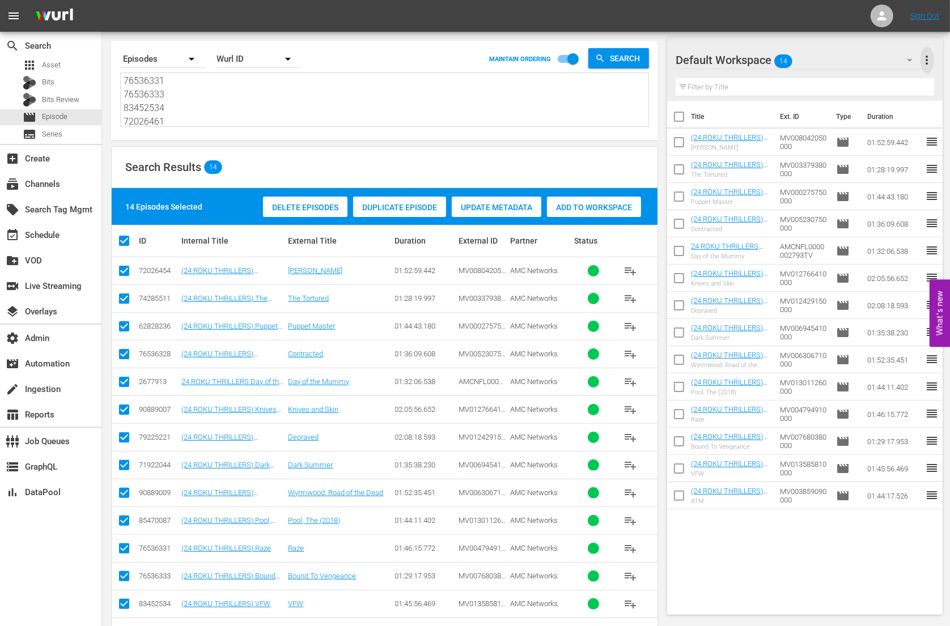
click at [930, 58] on span "more_vert" at bounding box center [927, 60] width 14 height 14
click at [885, 85] on div "Clear All Workspace Items" at bounding box center [853, 81] width 133 height 20
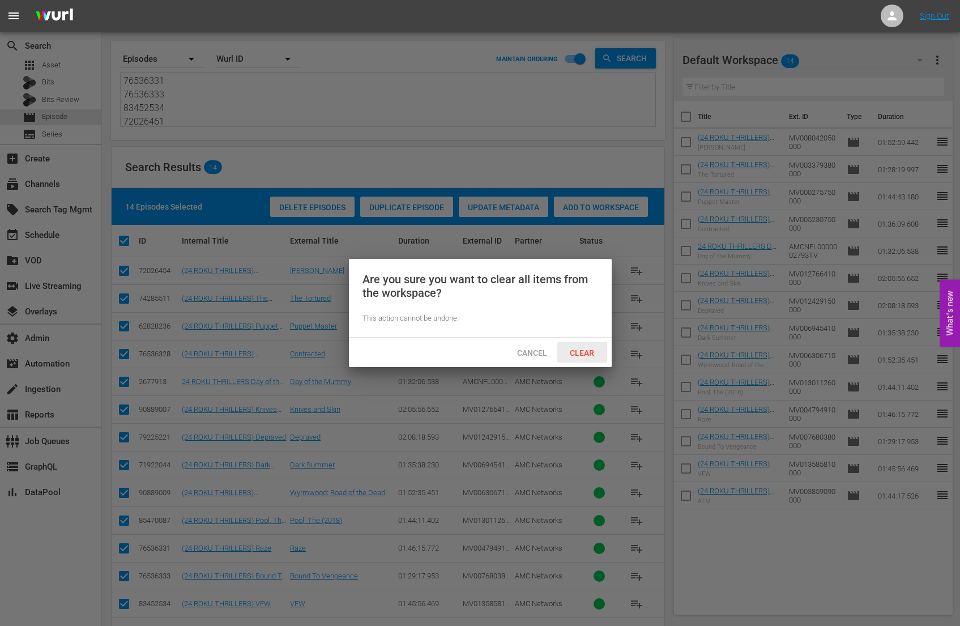
click at [597, 343] on div "Clear" at bounding box center [583, 352] width 50 height 21
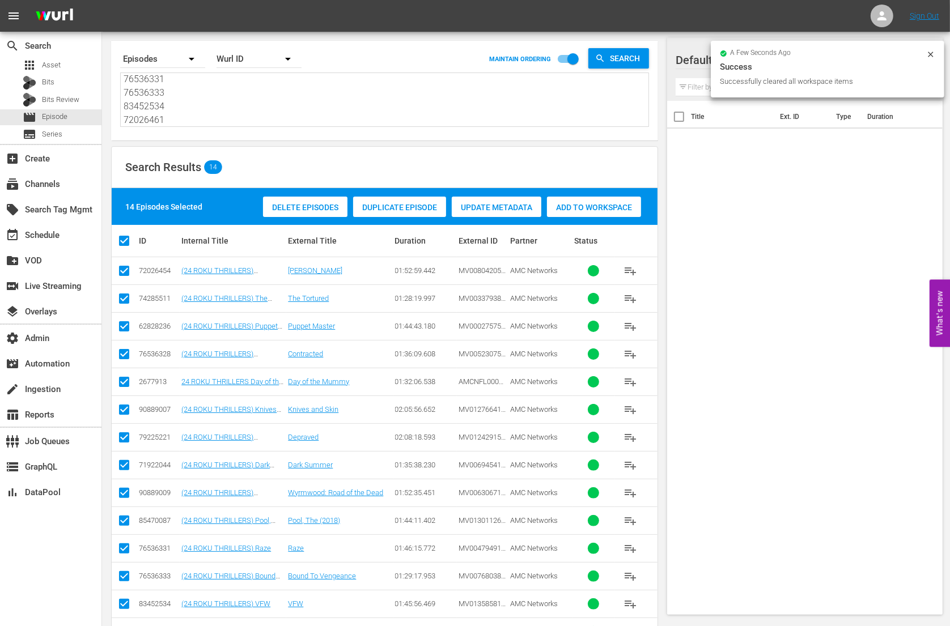
scroll to position [0, 0]
drag, startPoint x: 243, startPoint y: 121, endPoint x: 133, endPoint y: 15, distance: 153.5
click at [133, 15] on div "menu Sign Out search Search apps Asset Bits Bits Review movie Episode subtitles…" at bounding box center [475, 320] width 950 height 694
paste textarea "1922044 74285511 79225221 38383962 72026460 76536328 66616527 79225268 83452533…"
type textarea "71922044 74285511 79225221 38383962 72026460 76536328 66616527 79225268 8345253…"
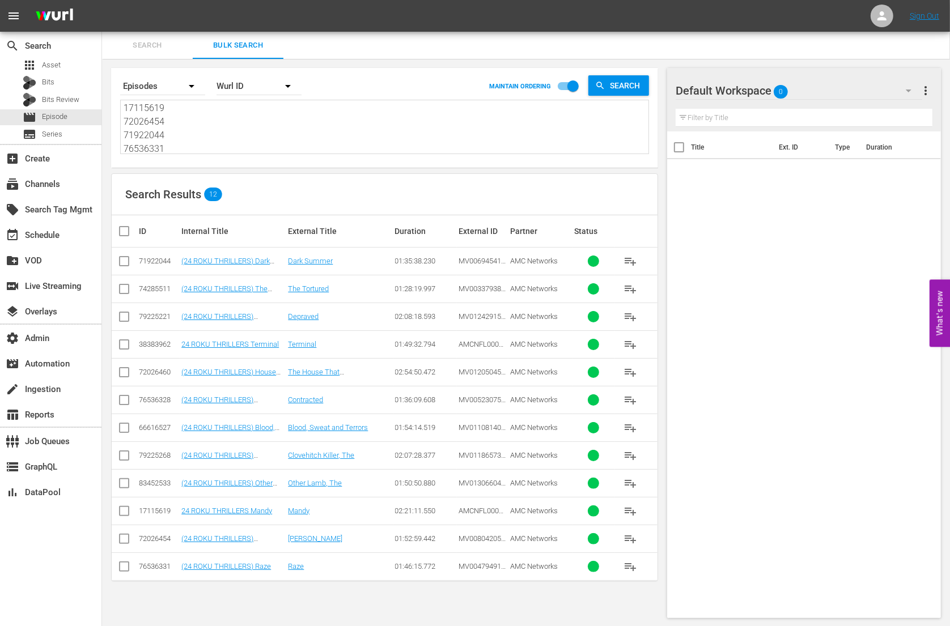
type textarea "71922044 74285511 79225221 38383962 72026460 76536328 66616527 79225268 8345253…"
click at [123, 228] on input "checkbox" at bounding box center [128, 231] width 23 height 14
checkbox input "true"
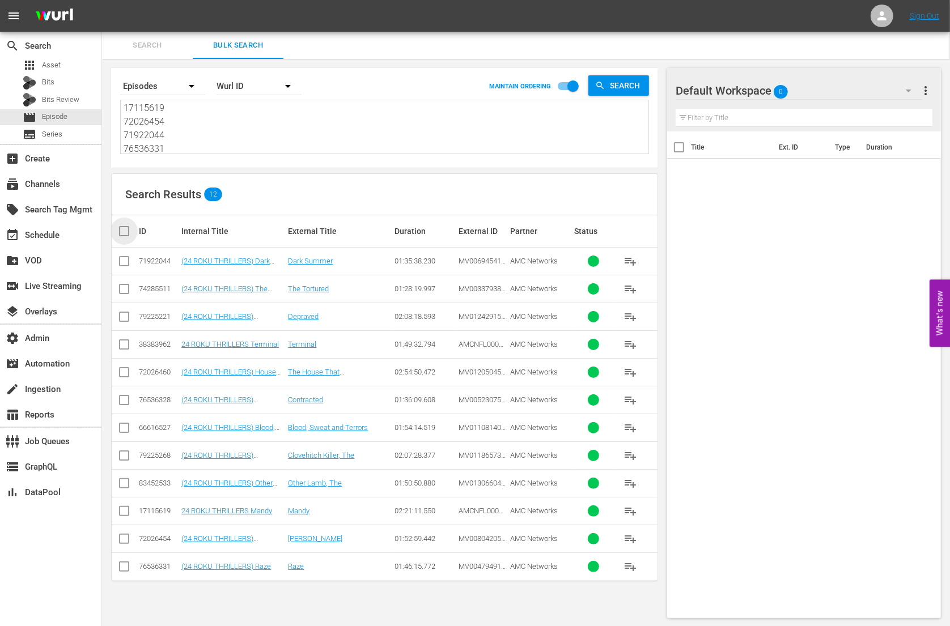
checkbox input "true"
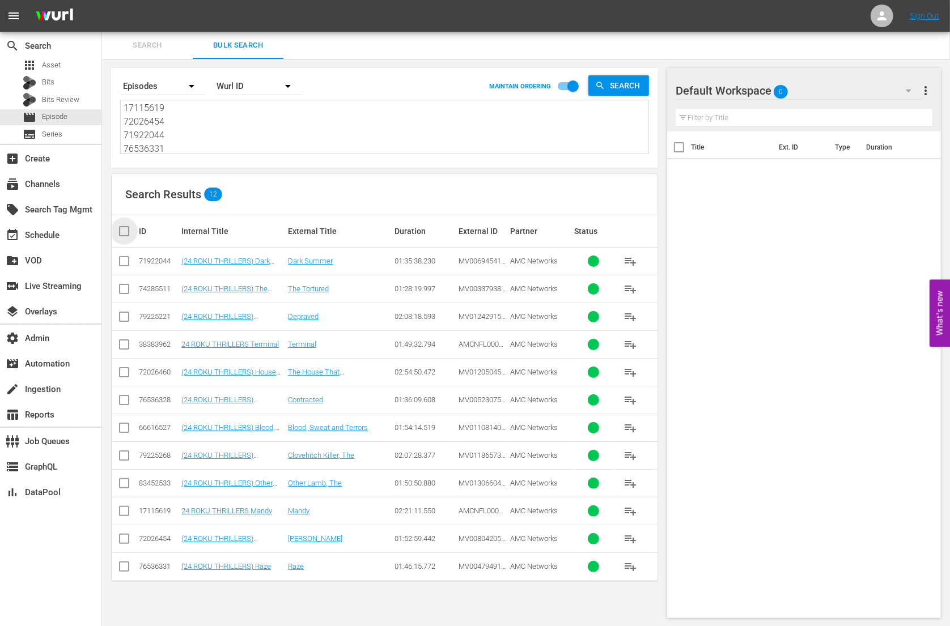
checkbox input "true"
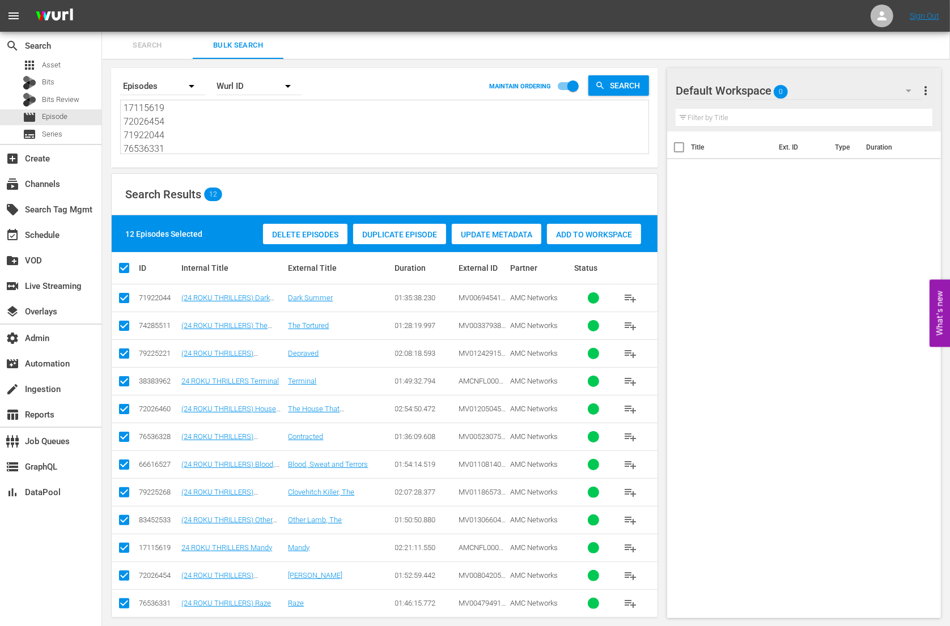
click at [595, 230] on span "Add to Workspace" at bounding box center [594, 234] width 94 height 9
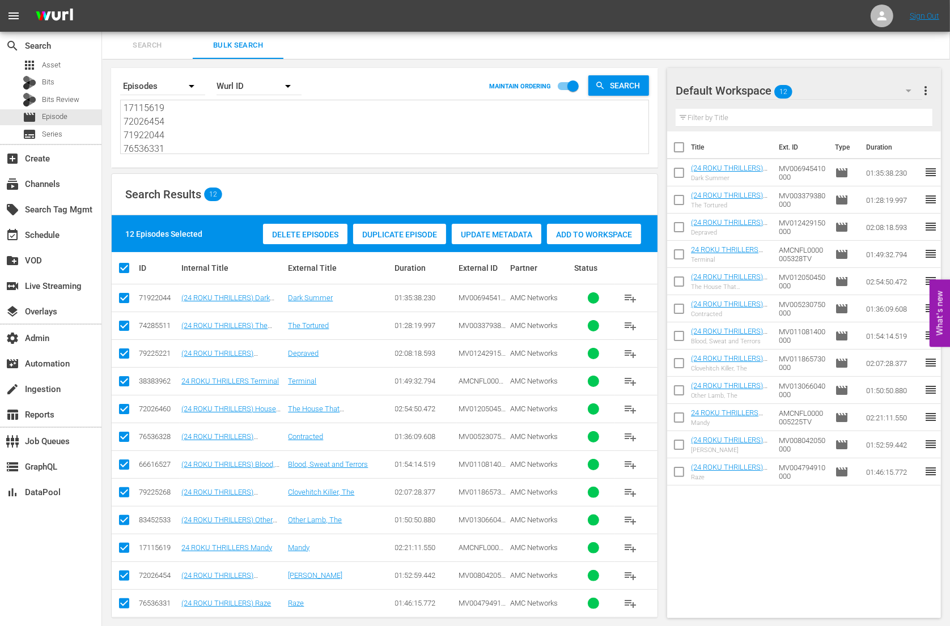
click at [929, 90] on span "more_vert" at bounding box center [925, 91] width 14 height 14
click at [880, 112] on div "Clear All Workspace Items" at bounding box center [851, 112] width 133 height 20
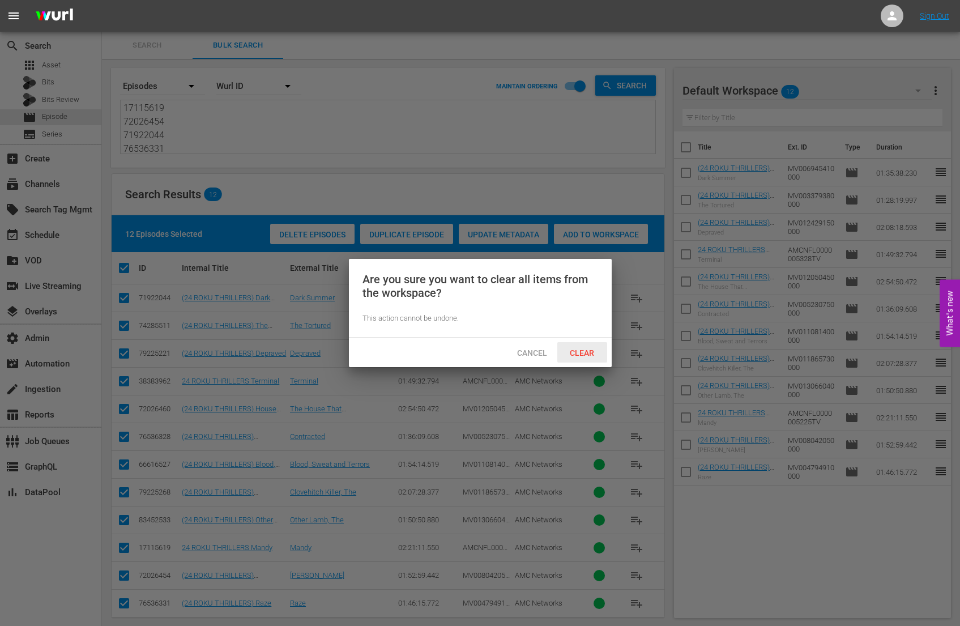
click at [586, 351] on span "Clear" at bounding box center [582, 352] width 42 height 9
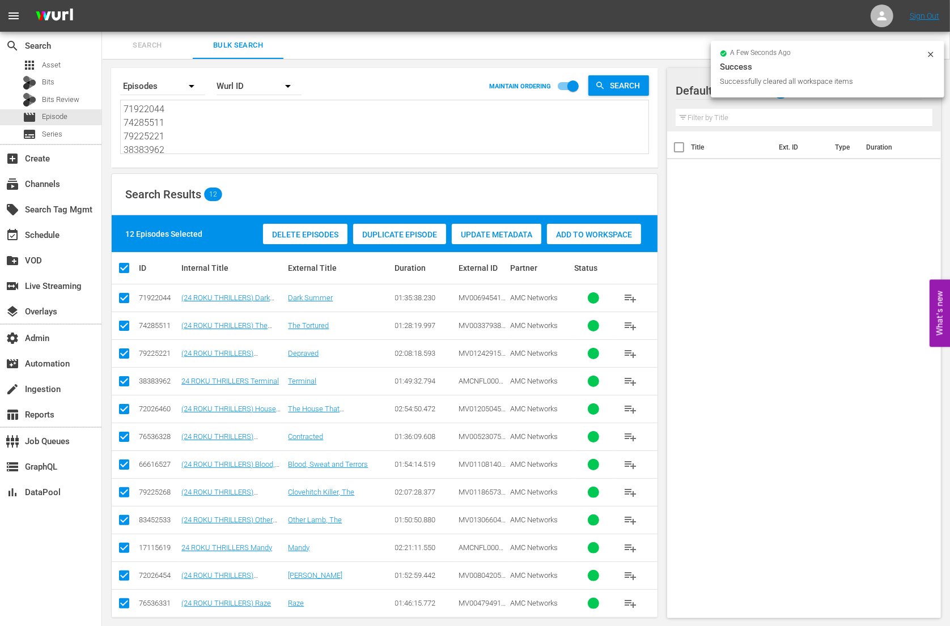
drag, startPoint x: 198, startPoint y: 146, endPoint x: 97, endPoint y: 18, distance: 162.2
click at [97, 19] on div "menu Sign Out search Search apps Asset Bits Bits Review movie Episode subtitles…" at bounding box center [475, 319] width 950 height 639
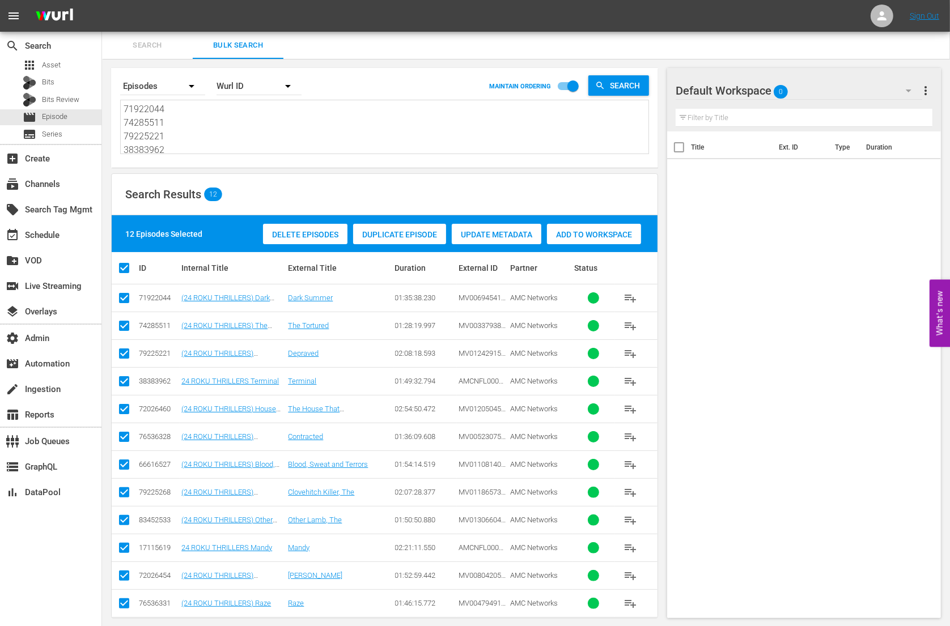
paste textarea "66030705 2678024 71922043 72026459 60306608 2674541 11545913 79240051 66616537 …"
type textarea "66030705 2678024 71922043 72026459 60306608 2674541 11545913 79240051 66616537 …"
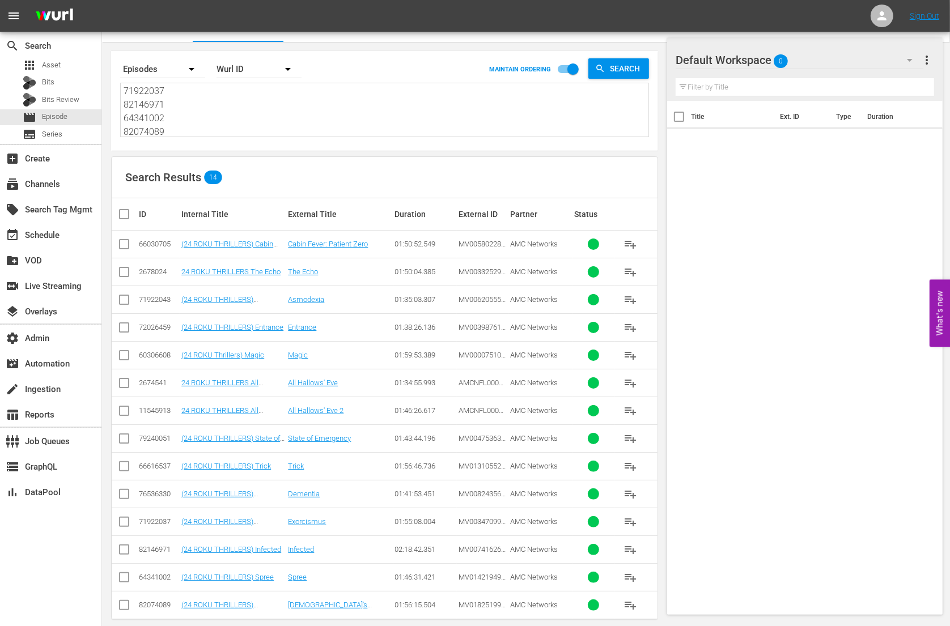
scroll to position [27, 0]
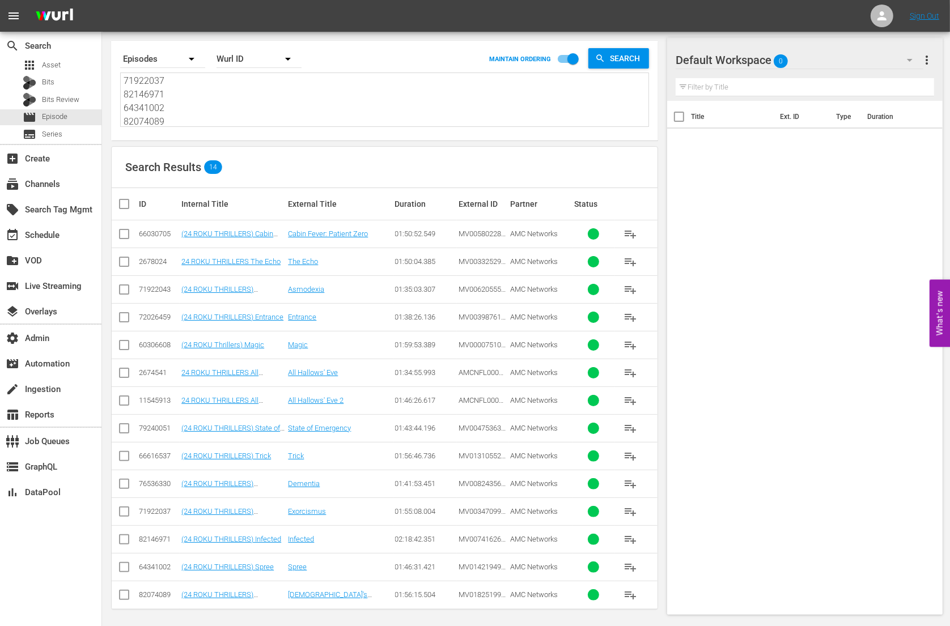
type textarea "66030705 2678024 71922043 72026459 60306608 2674541 11545913 79240051 66616537 …"
click at [127, 199] on input "checkbox" at bounding box center [128, 204] width 23 height 14
checkbox input "true"
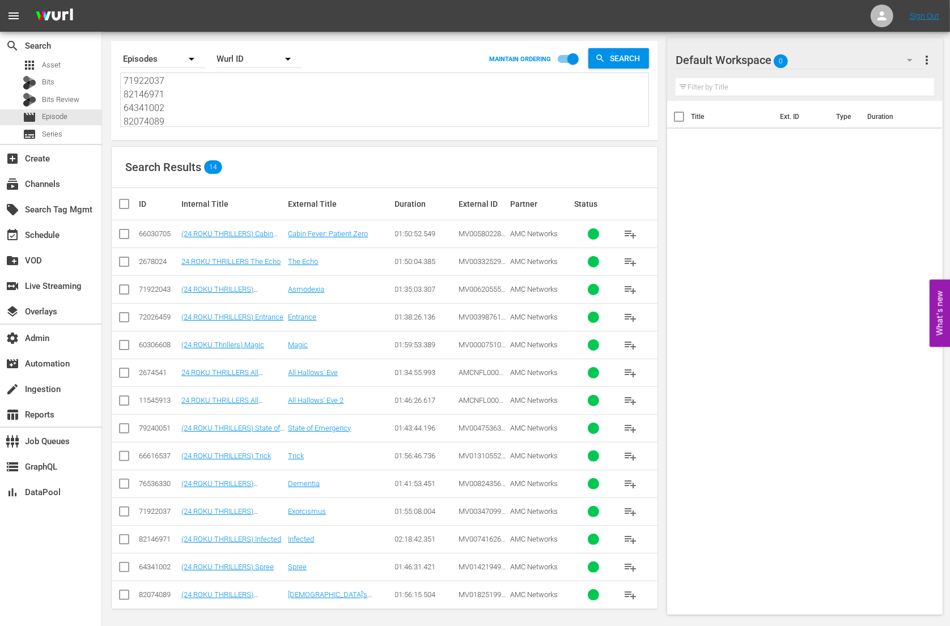
checkbox input "true"
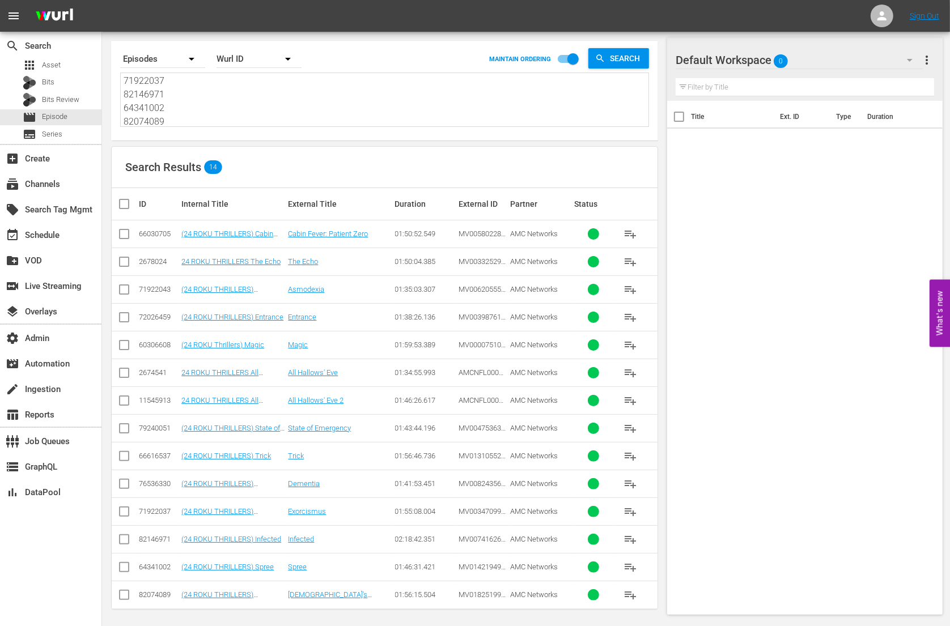
checkbox input "true"
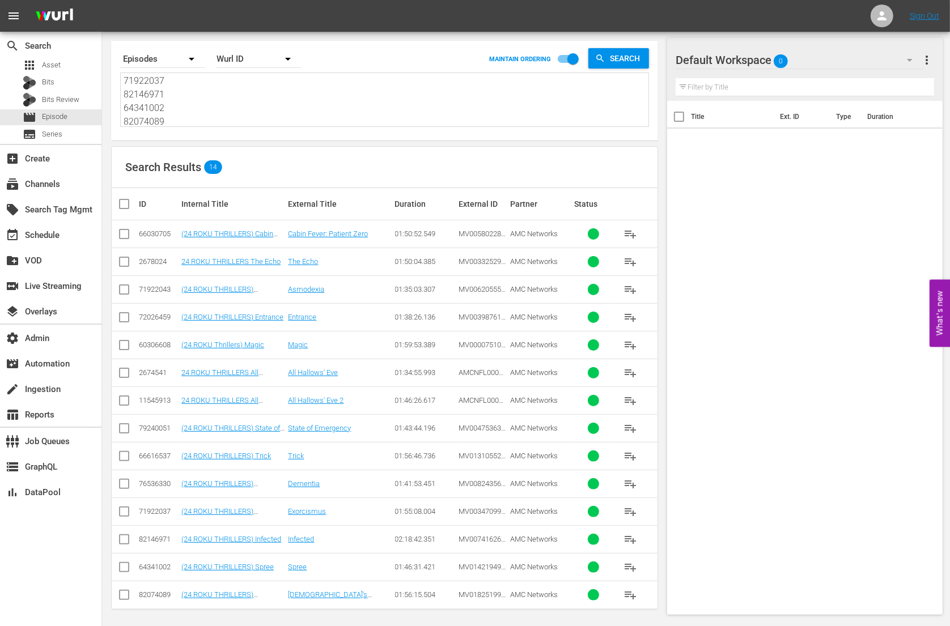
checkbox input "true"
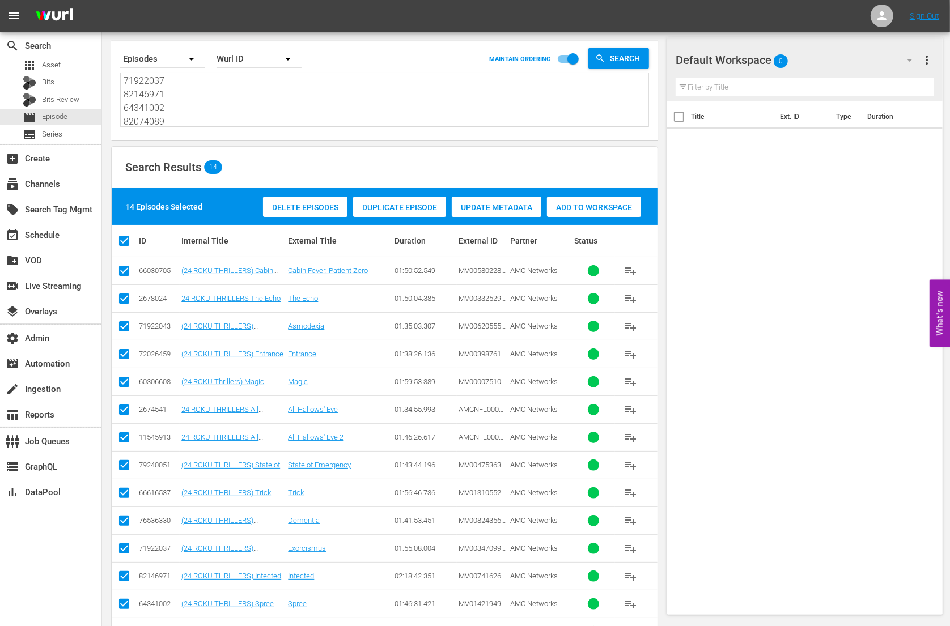
scroll to position [64, 0]
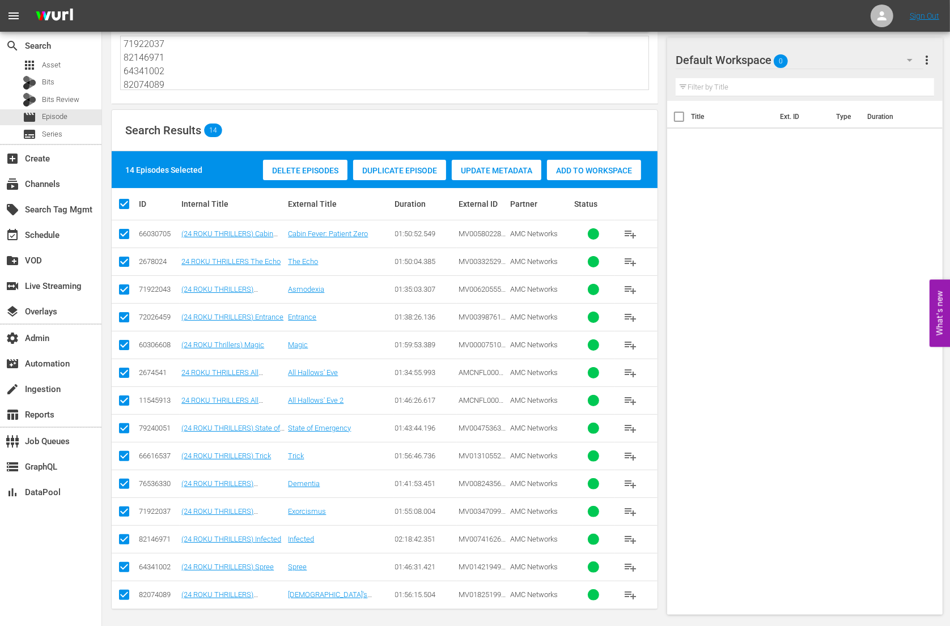
click at [569, 164] on div "Add to Workspace" at bounding box center [594, 171] width 94 height 22
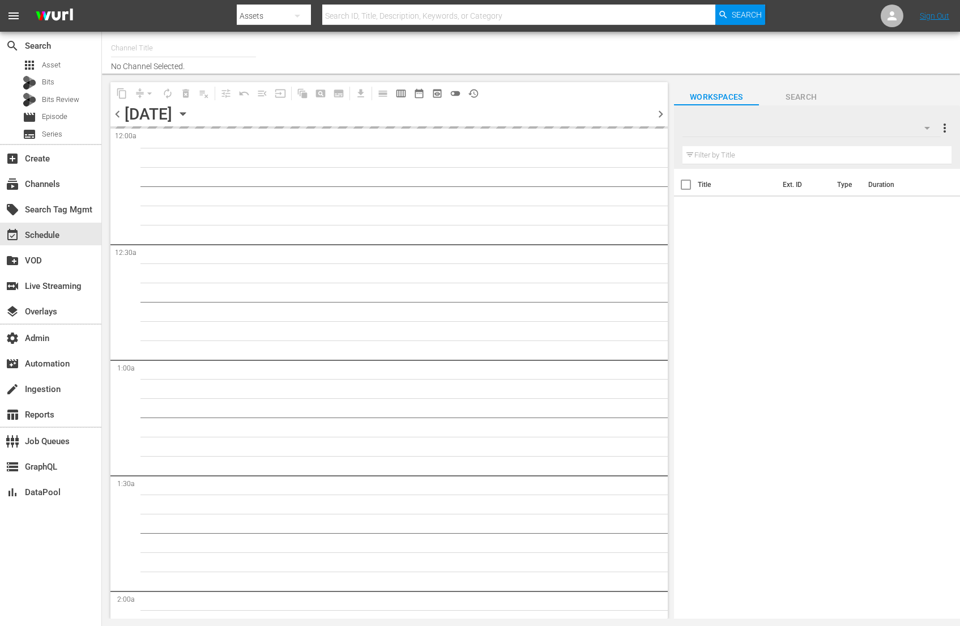
type input "AMC Thrillers - ROKU (1212)"
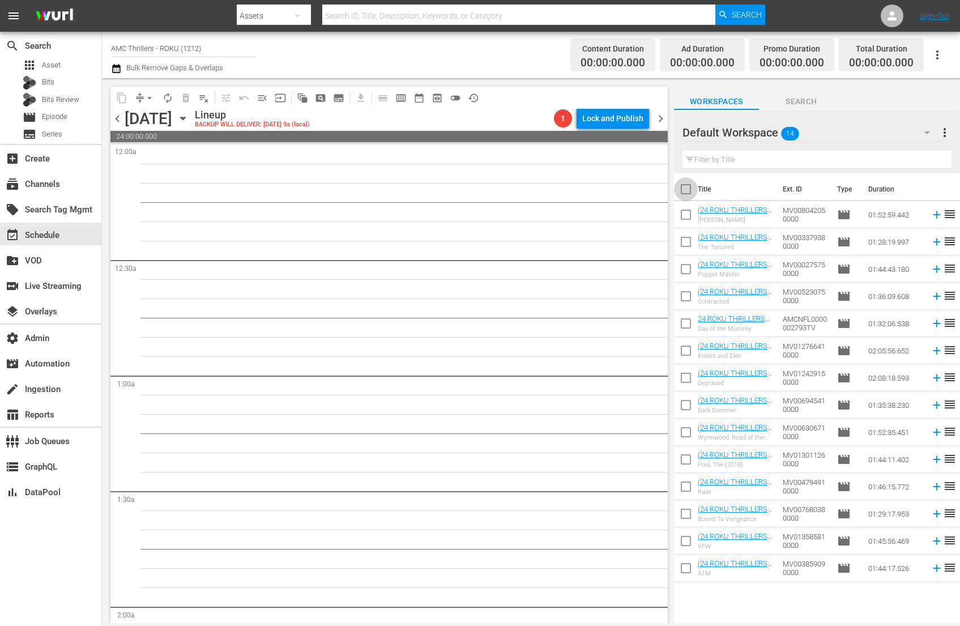
click at [685, 192] on input "checkbox" at bounding box center [686, 192] width 24 height 24
checkbox input "true"
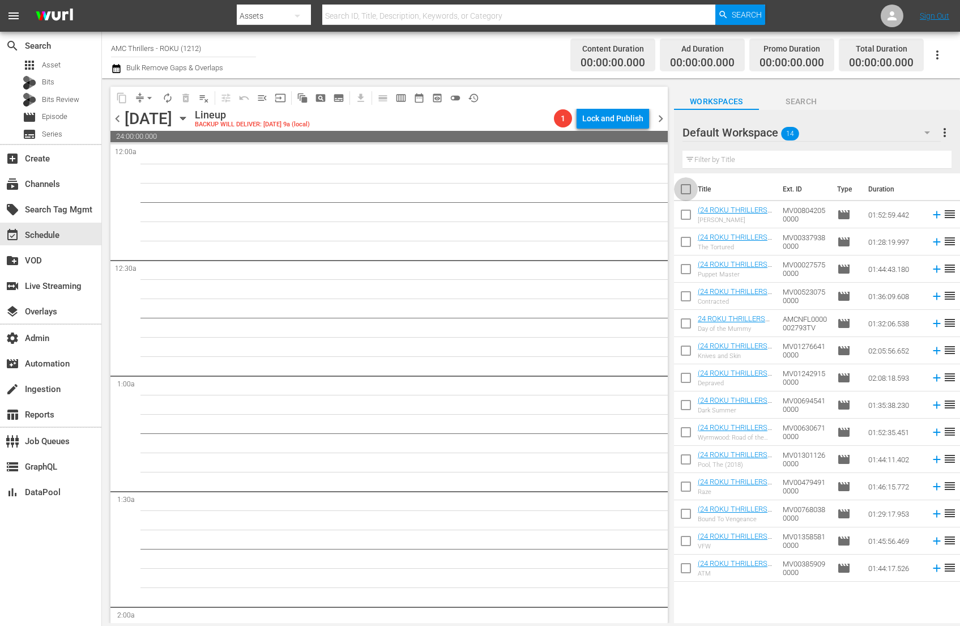
checkbox input "true"
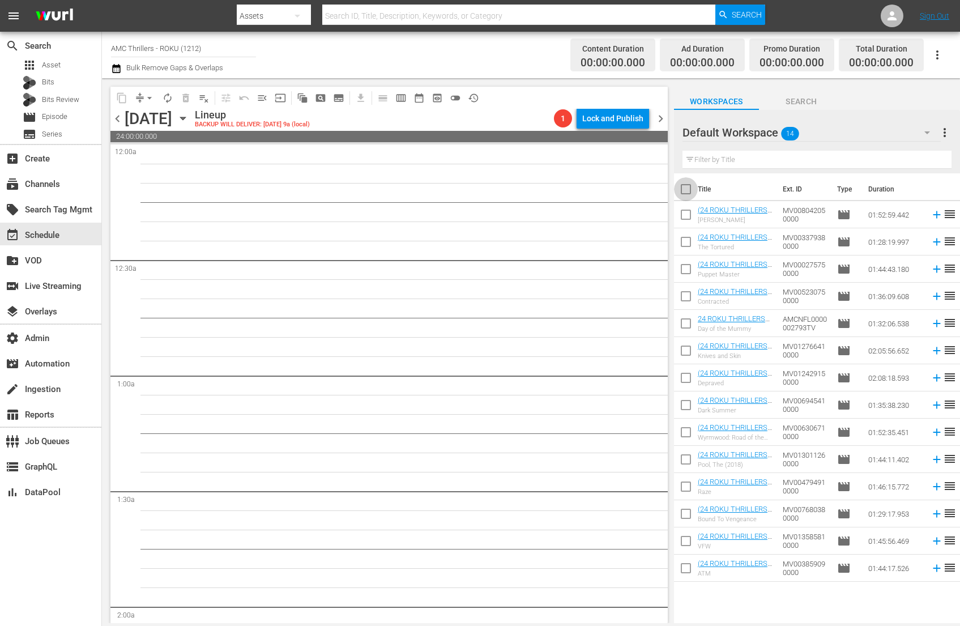
checkbox input "true"
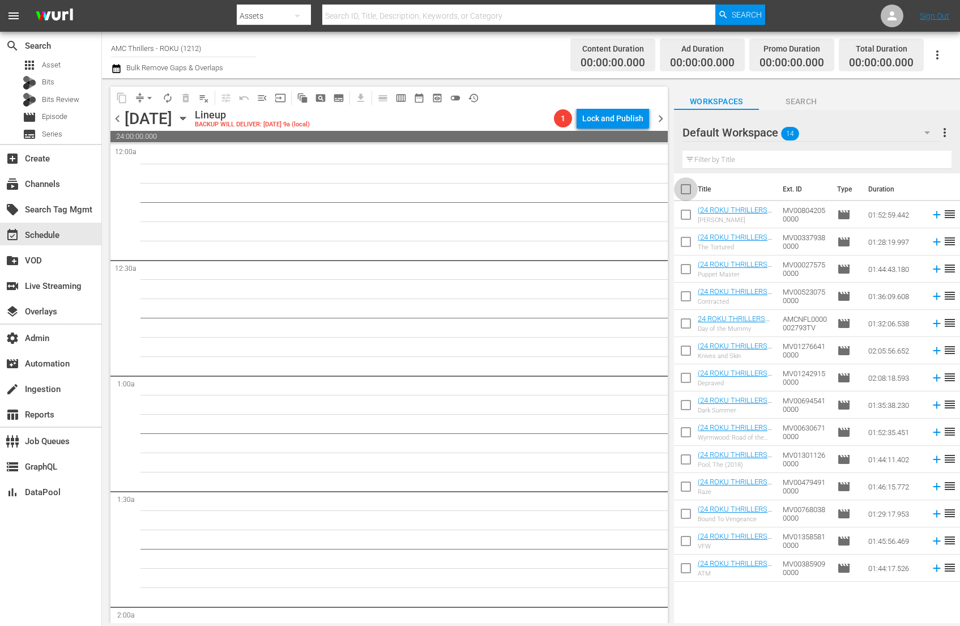
checkbox input "true"
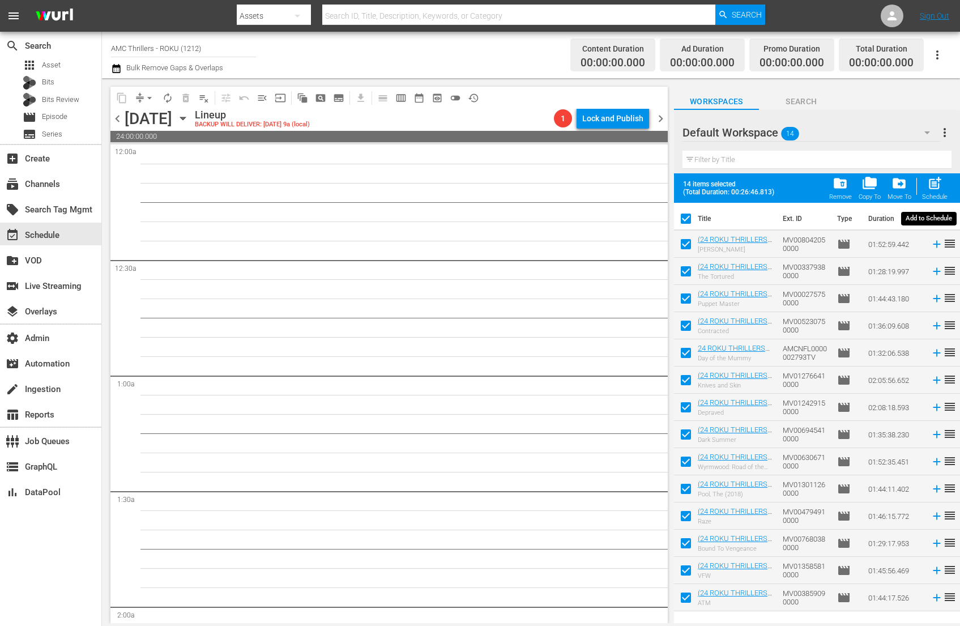
click at [939, 185] on span "post_add" at bounding box center [935, 183] width 15 height 15
checkbox input "false"
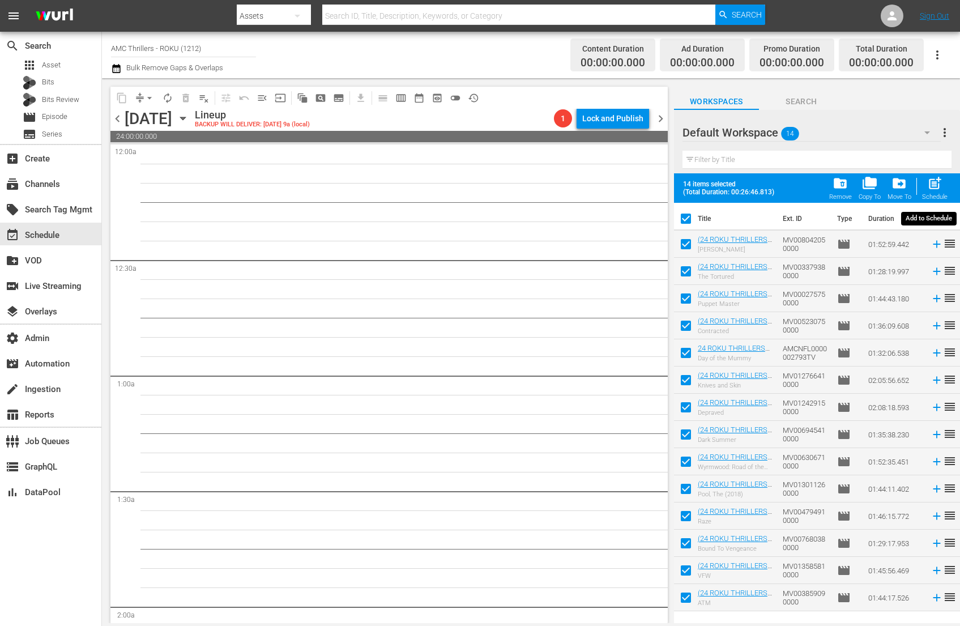
checkbox input "false"
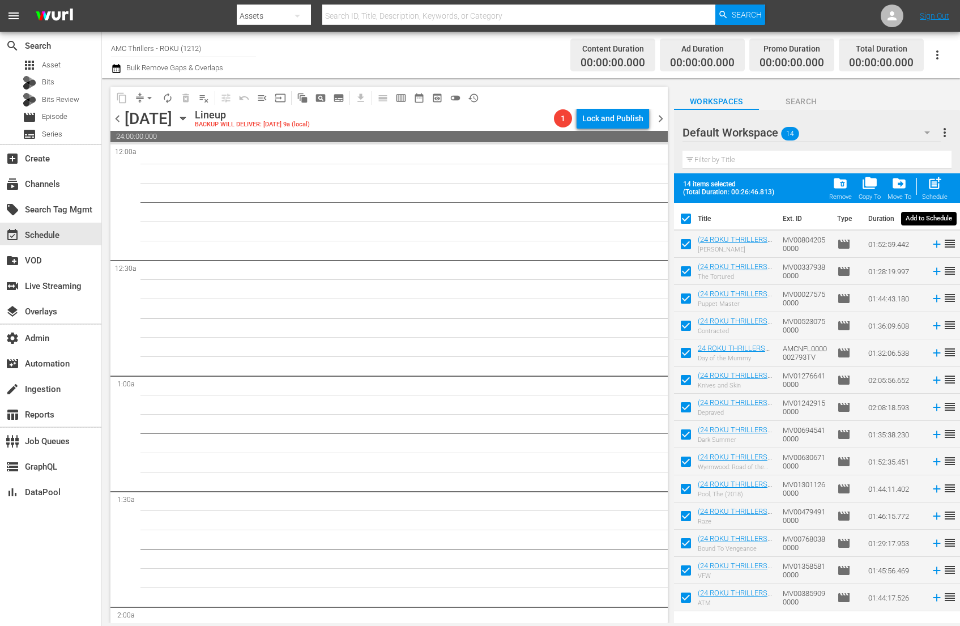
checkbox input "false"
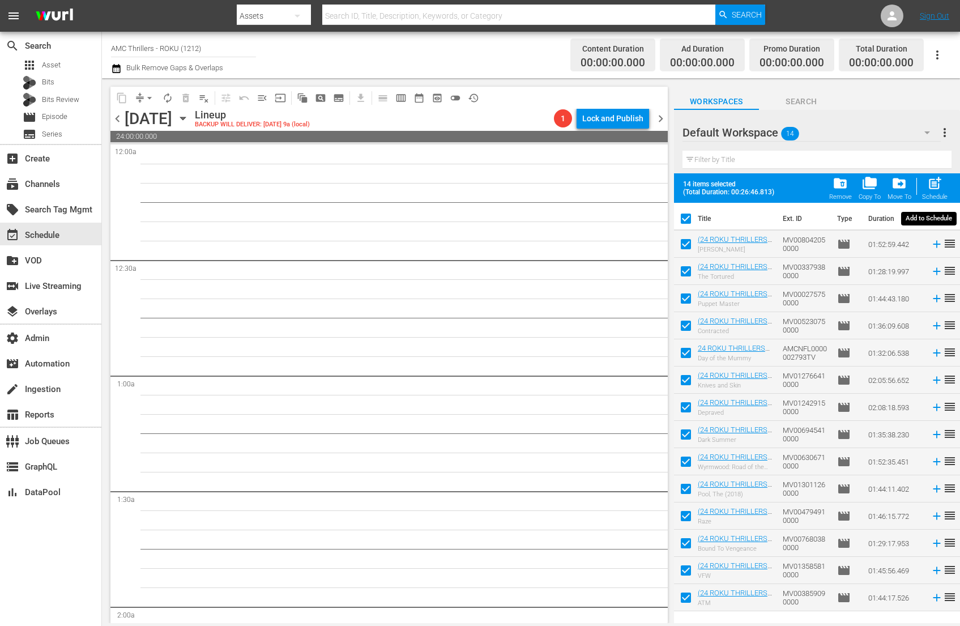
checkbox input "false"
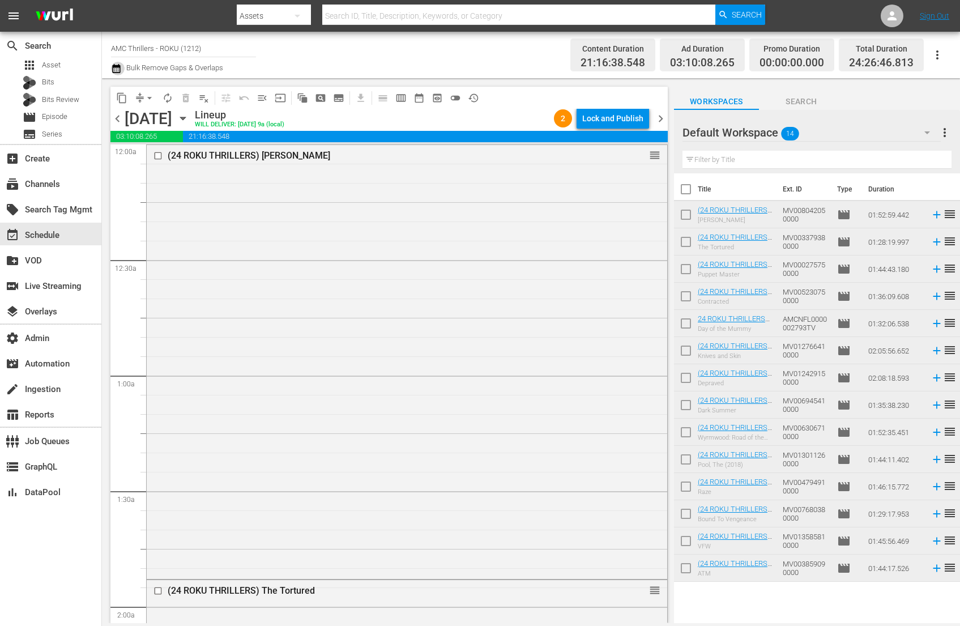
click at [116, 69] on icon "button" at bounding box center [116, 69] width 11 height 14
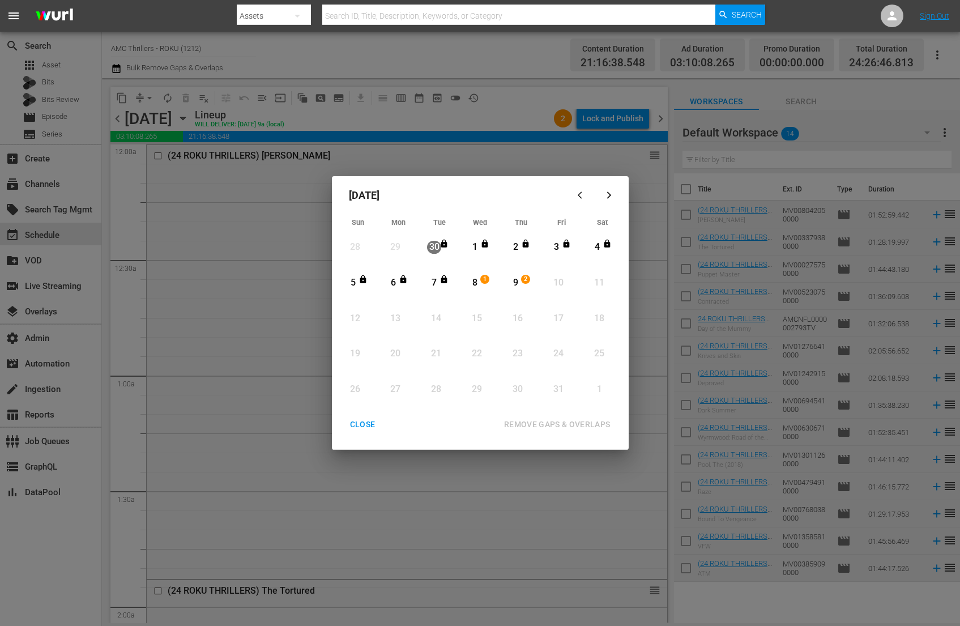
click at [475, 284] on div "8" at bounding box center [475, 282] width 14 height 13
click at [522, 290] on div "9" at bounding box center [516, 282] width 14 height 31
click at [562, 419] on div "REMOVE GAPS & OVERLAPS" at bounding box center [557, 425] width 125 height 14
click at [367, 425] on div "CLOSE" at bounding box center [363, 425] width 44 height 14
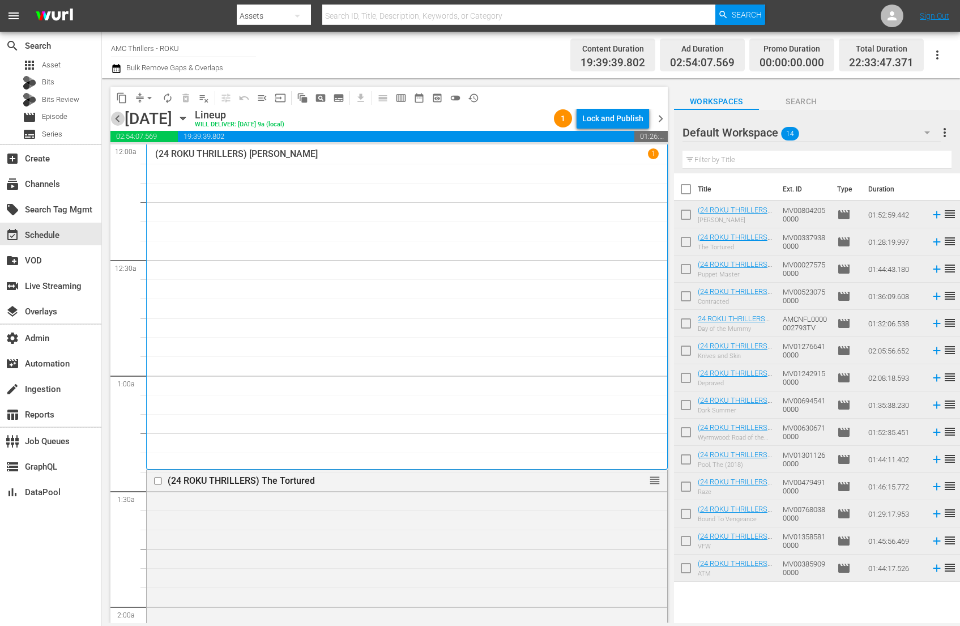
click at [120, 116] on span "chevron_left" at bounding box center [117, 119] width 14 height 14
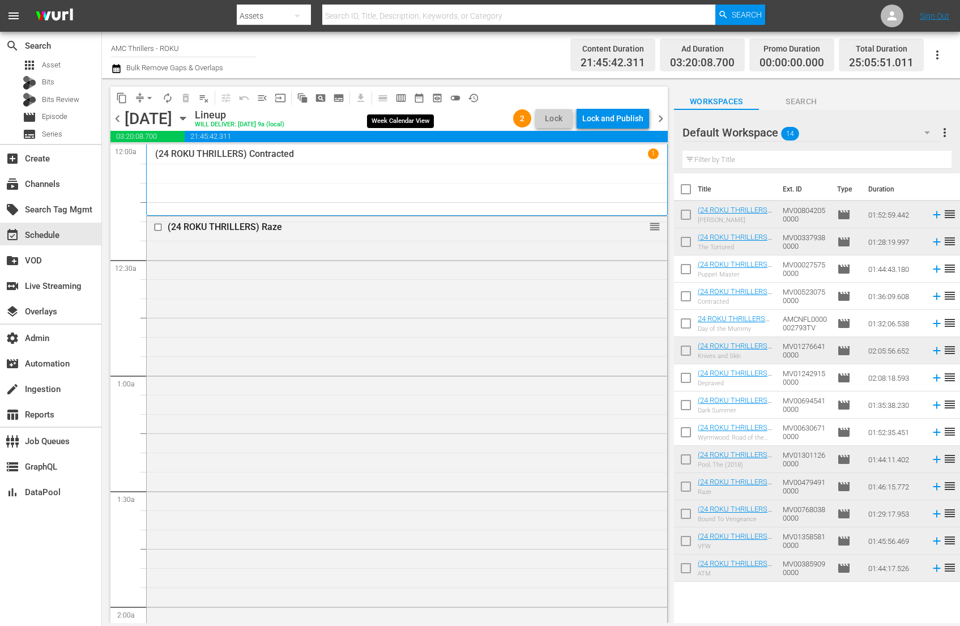
click at [402, 98] on span "calendar_view_week_outlined" at bounding box center [400, 97] width 11 height 11
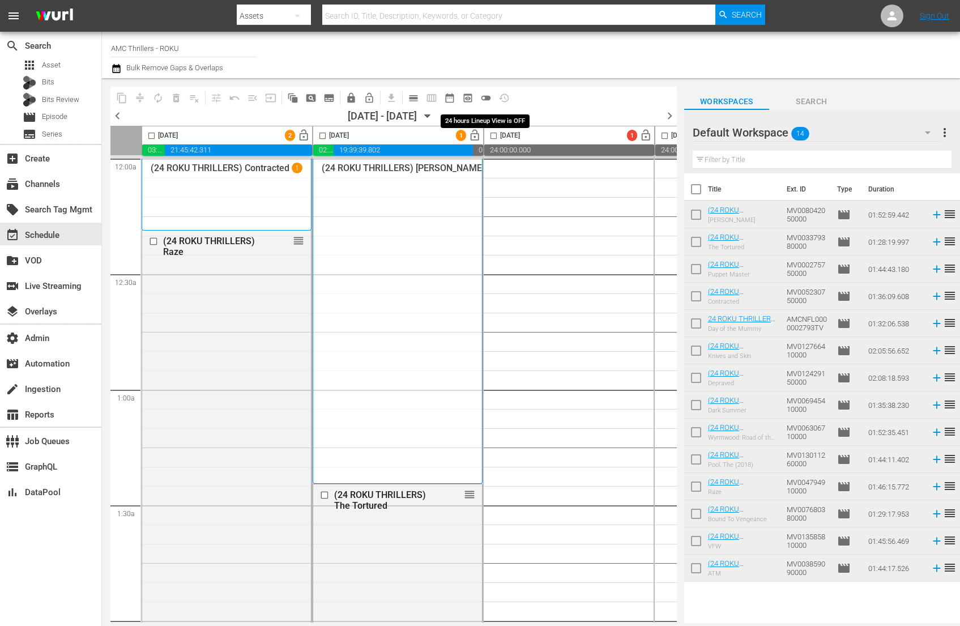
click at [488, 98] on span "toggle_off" at bounding box center [485, 97] width 11 height 11
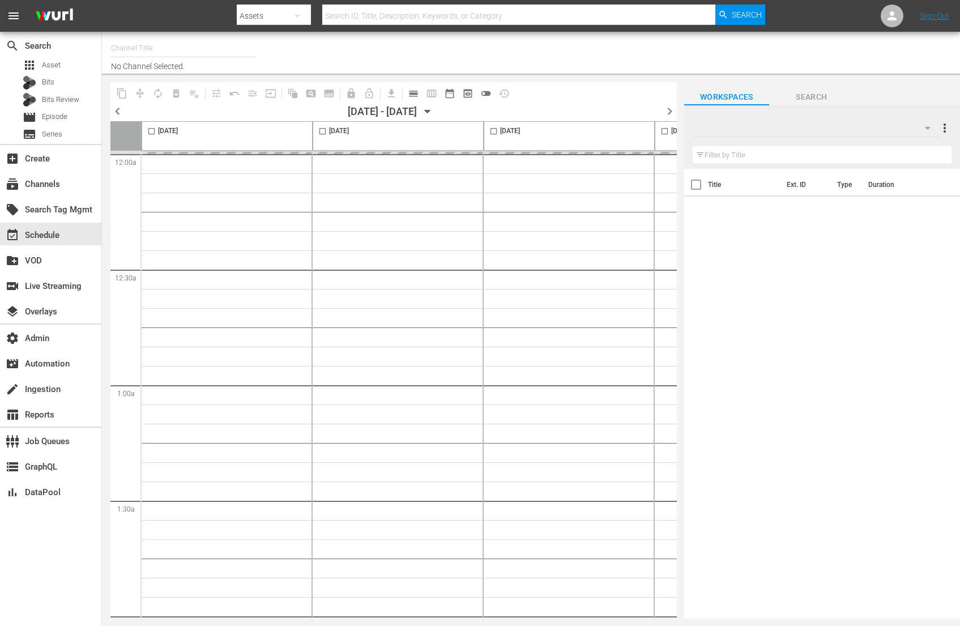
type input "AMC Thrillers - ROKU (1212)"
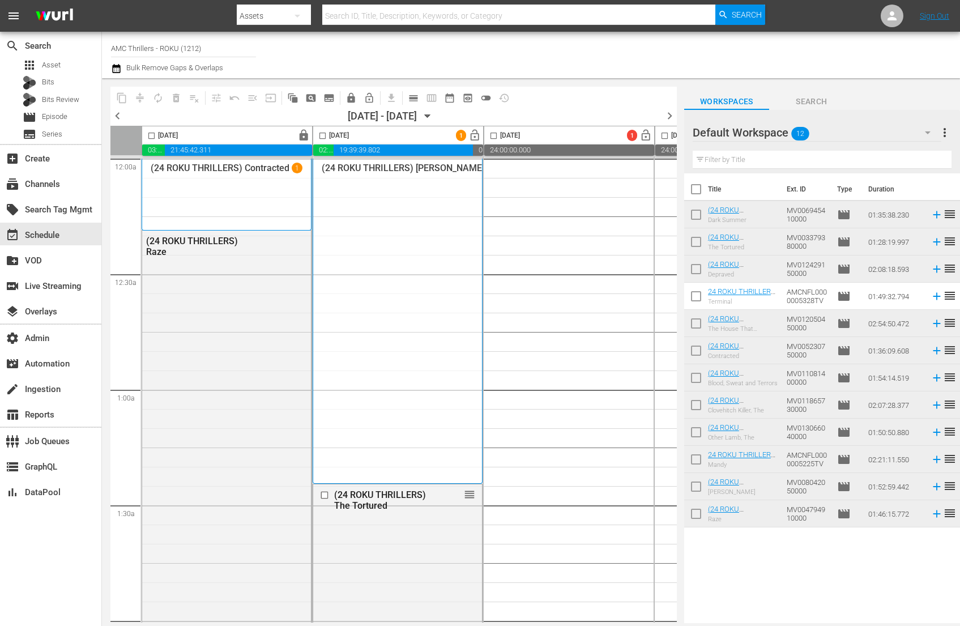
click at [492, 132] on input "checkbox" at bounding box center [493, 137] width 13 height 13
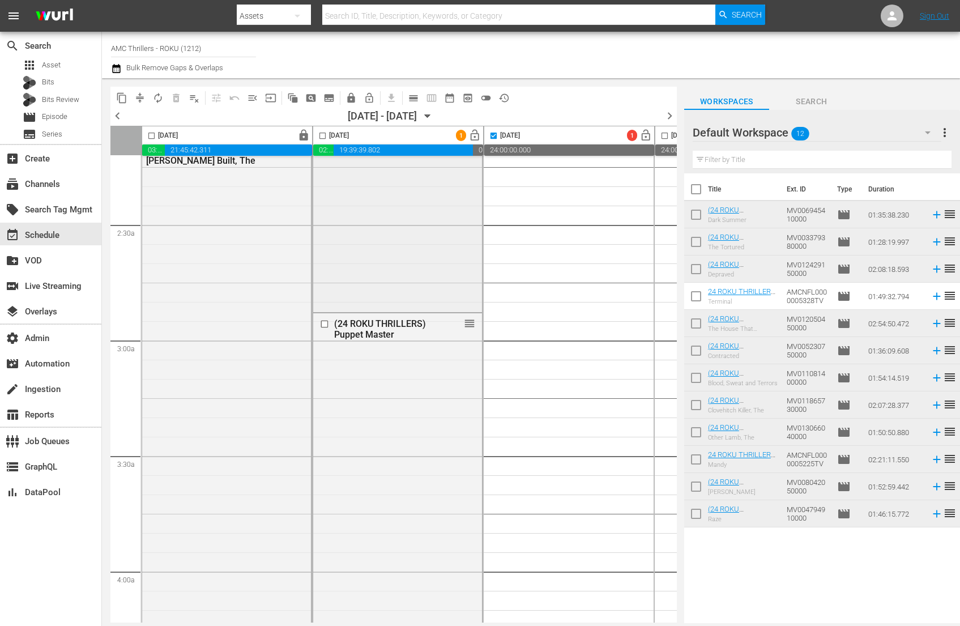
scroll to position [526, 0]
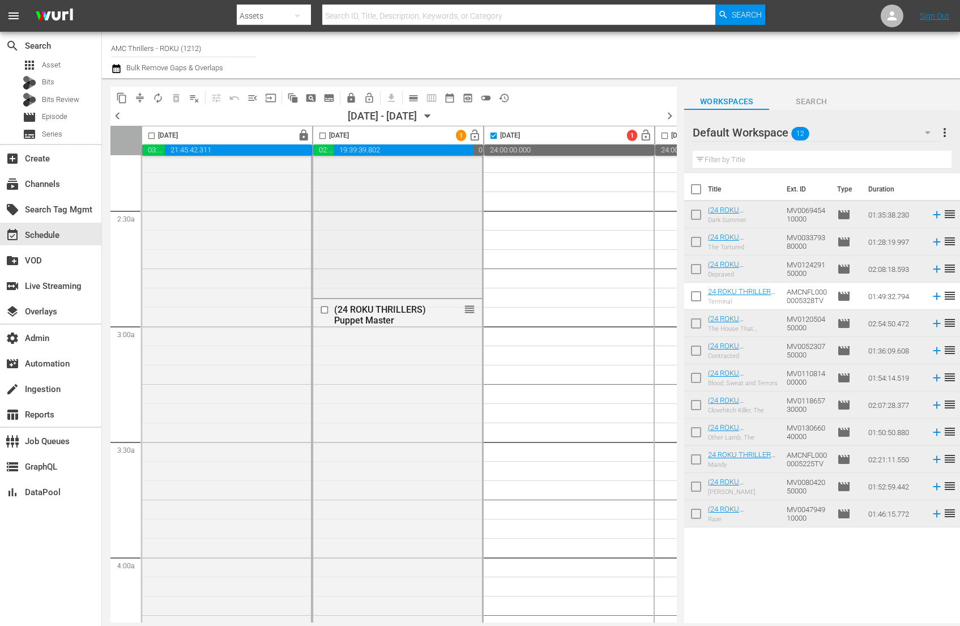
checkbox input "false"
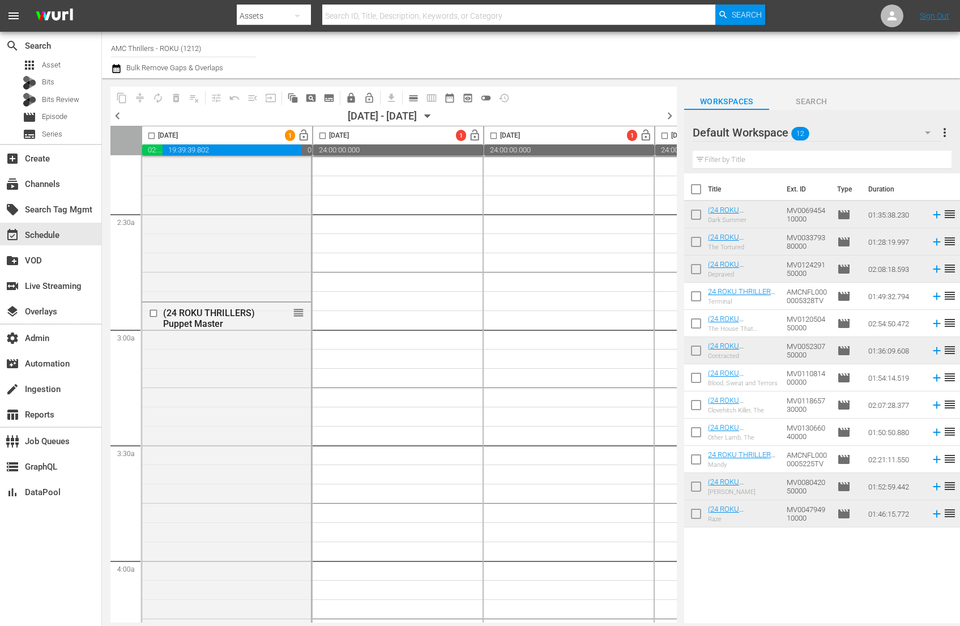
scroll to position [522, 0]
click at [430, 116] on icon "button" at bounding box center [427, 116] width 5 height 3
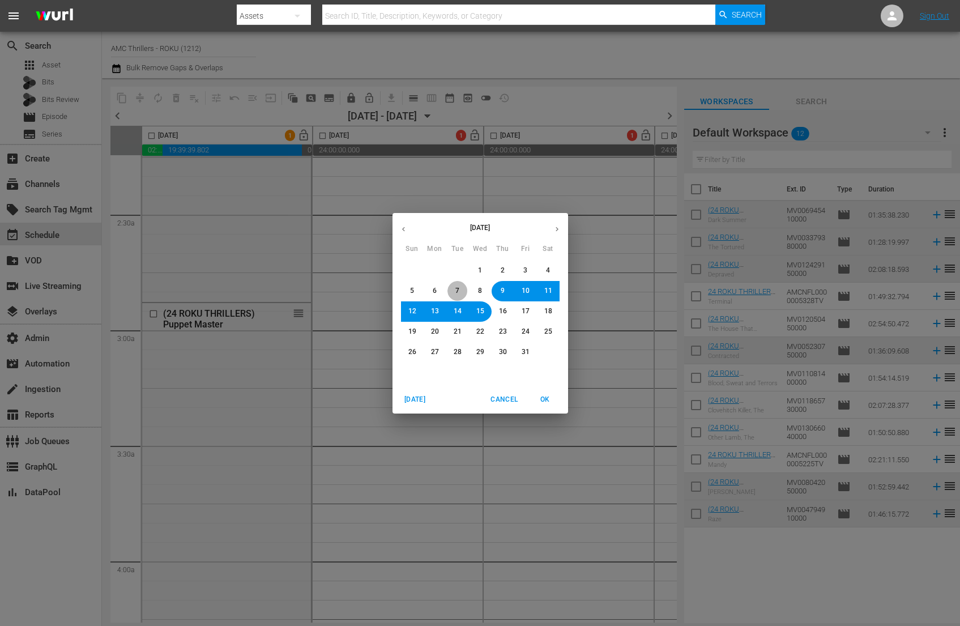
click at [466, 287] on button "7" at bounding box center [458, 291] width 20 height 20
click at [551, 397] on span "OK" at bounding box center [545, 400] width 27 height 12
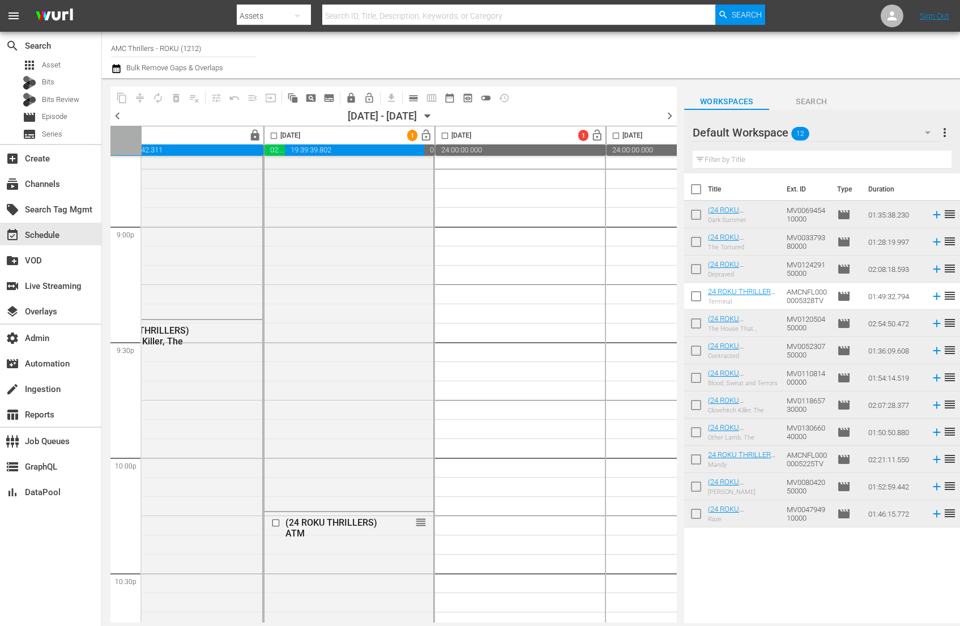
scroll to position [4784, 220]
click at [488, 100] on span "toggle_off" at bounding box center [485, 97] width 11 height 11
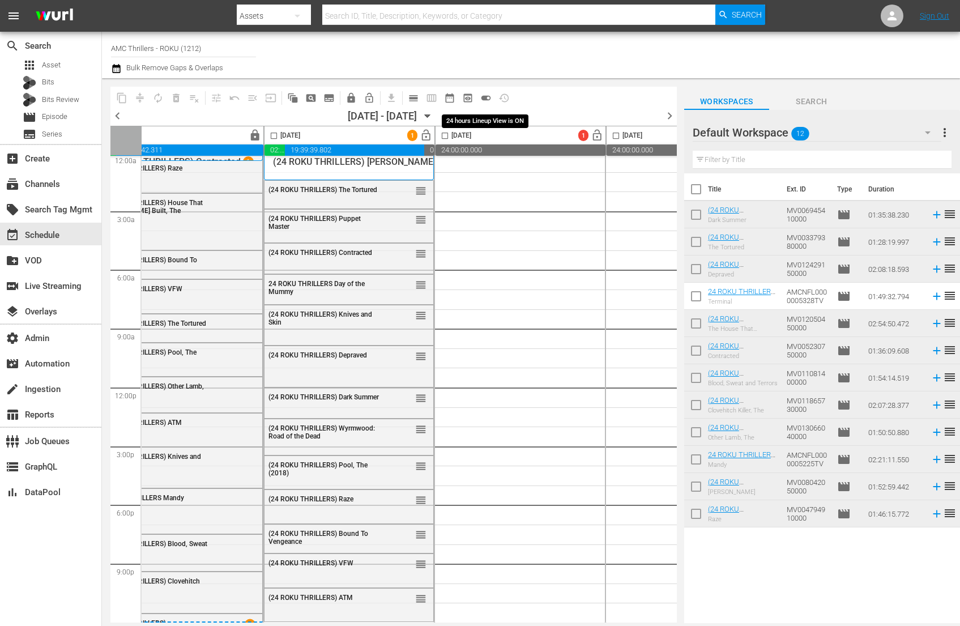
scroll to position [10, 220]
click at [444, 136] on input "checkbox" at bounding box center [445, 137] width 13 height 13
checkbox input "true"
click at [699, 192] on input "checkbox" at bounding box center [696, 192] width 24 height 24
checkbox input "true"
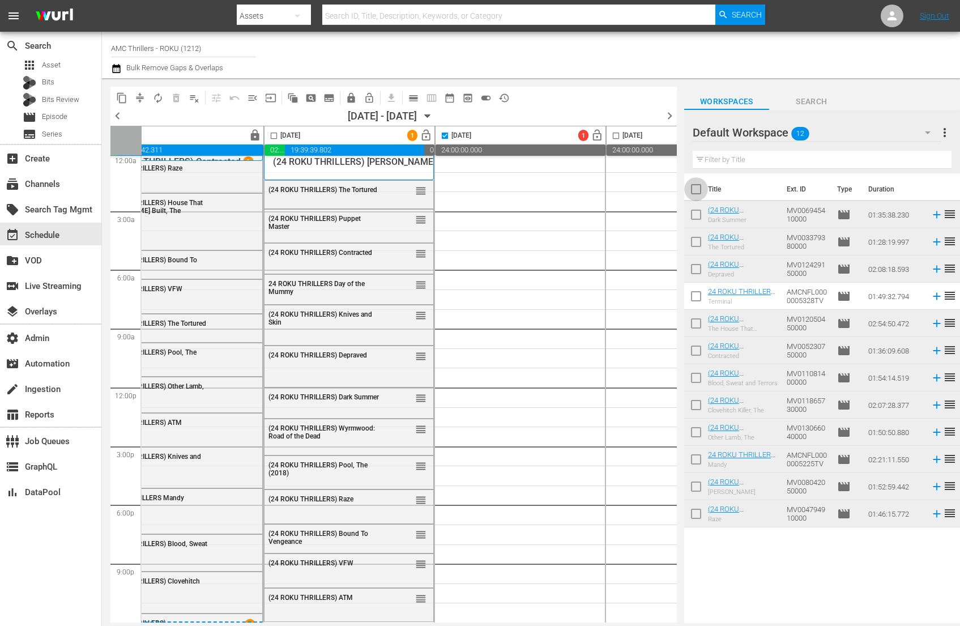
checkbox input "true"
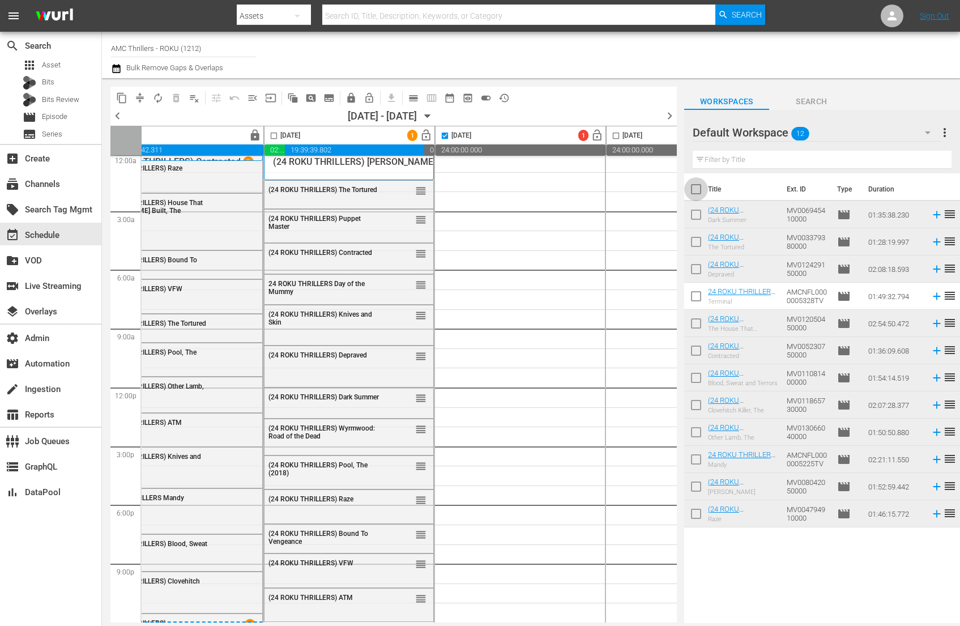
checkbox input "true"
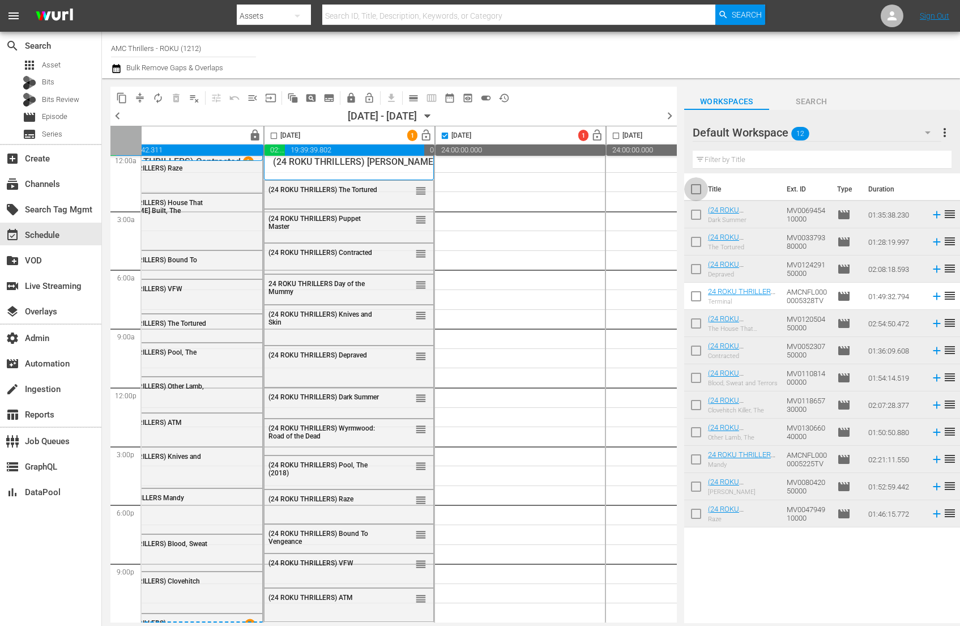
checkbox input "true"
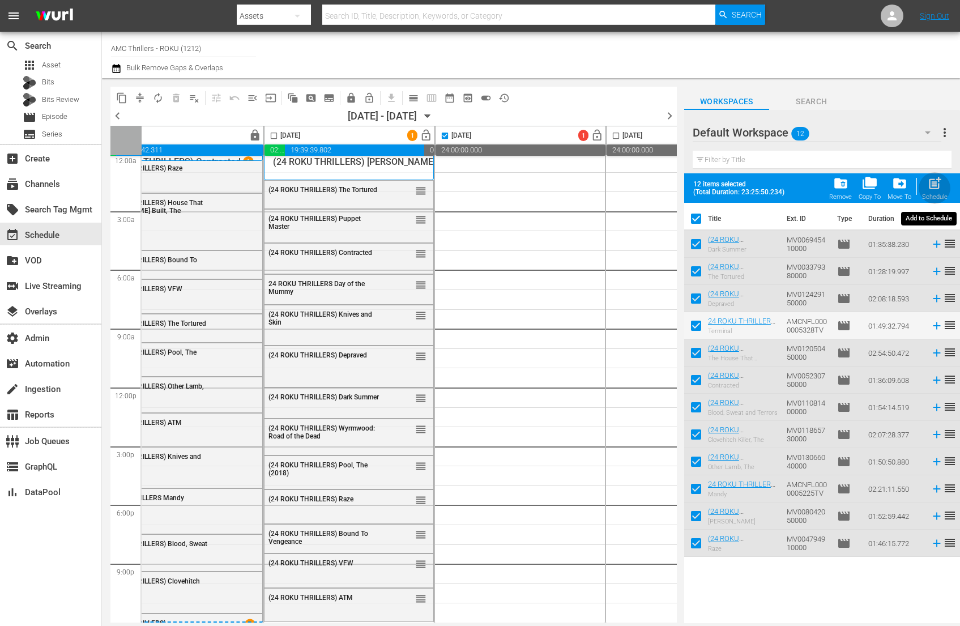
click at [935, 186] on span "post_add" at bounding box center [935, 183] width 15 height 15
checkbox input "false"
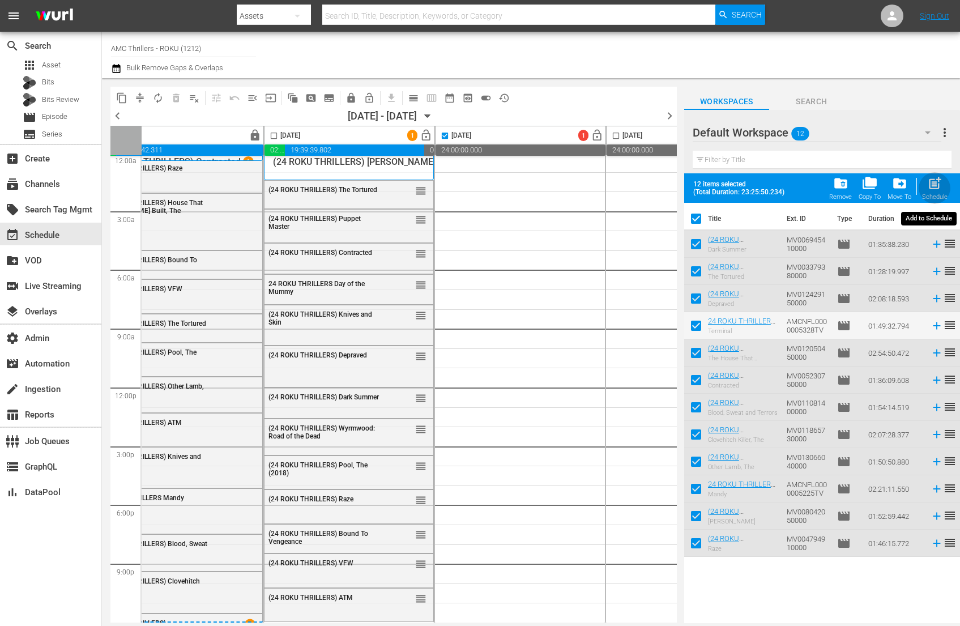
checkbox input "false"
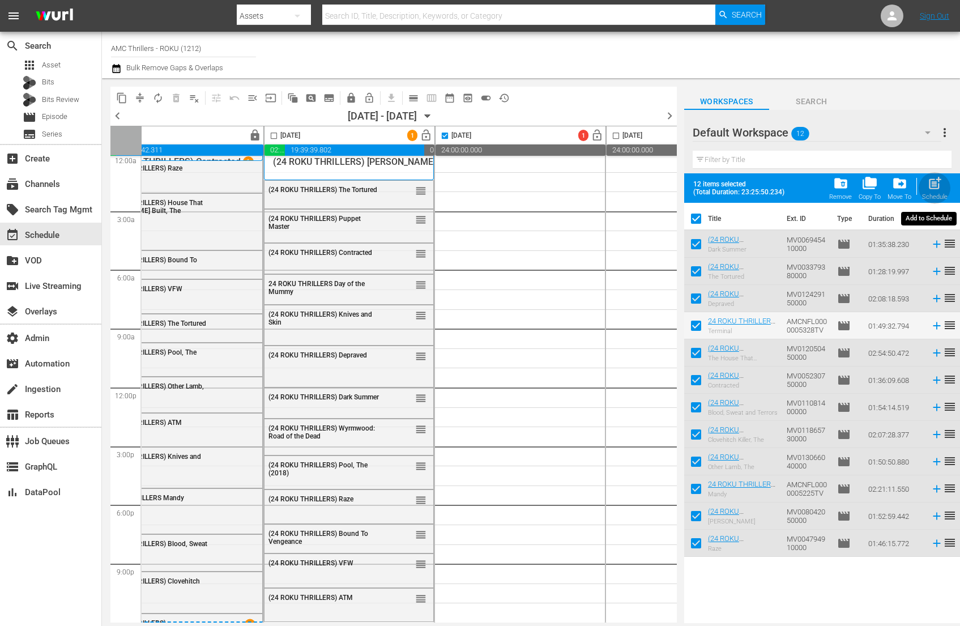
checkbox input "false"
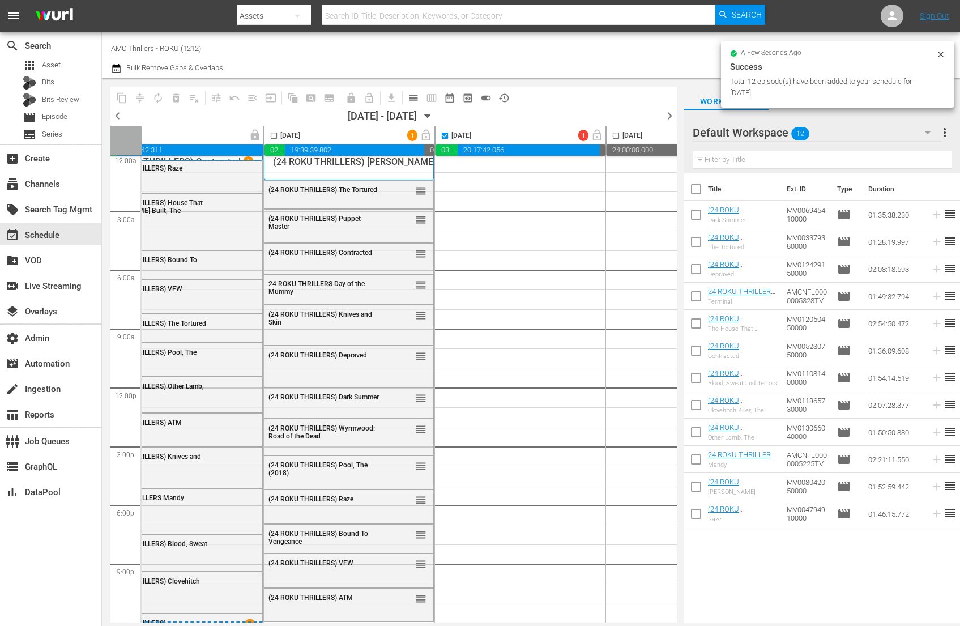
checkbox input "false"
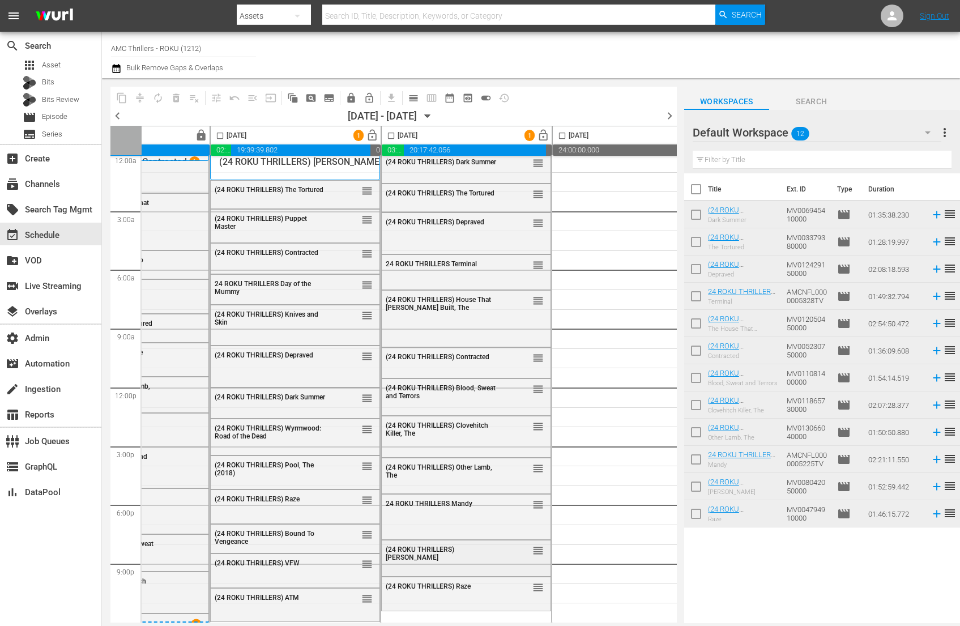
scroll to position [0, 274]
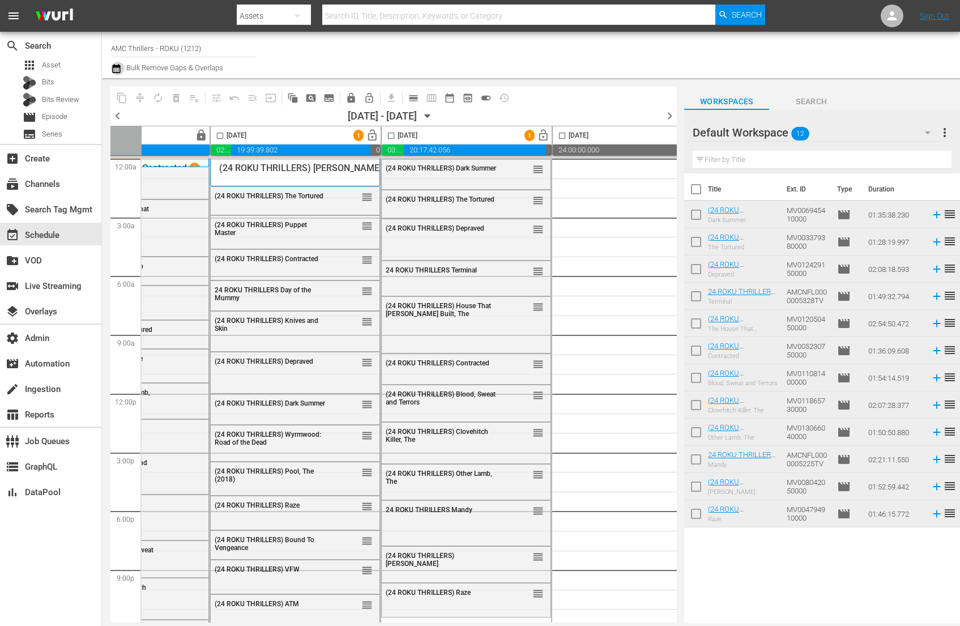
click at [114, 67] on icon "button" at bounding box center [116, 68] width 8 height 9
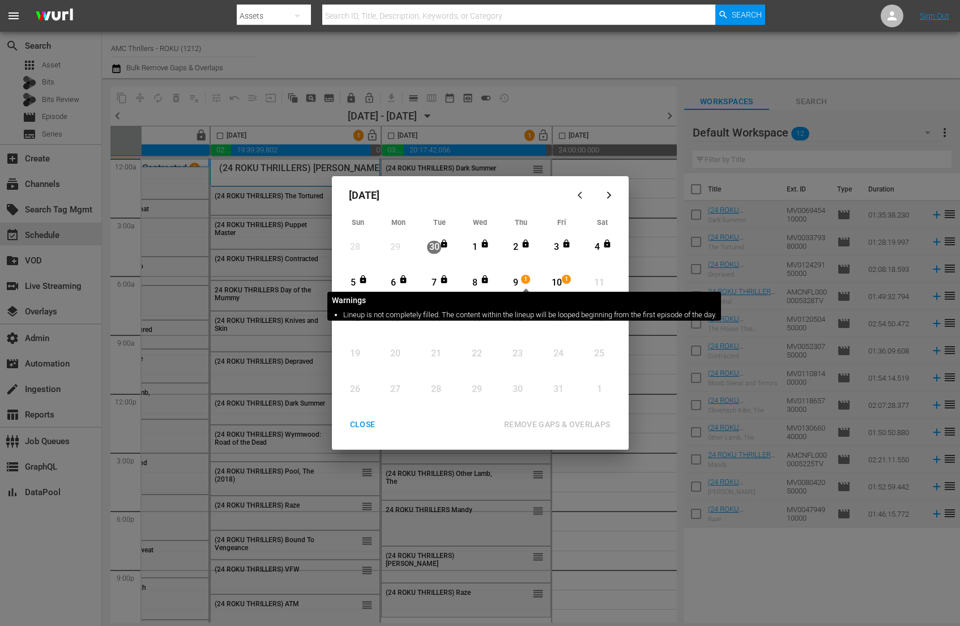
click at [524, 278] on span "1" at bounding box center [526, 279] width 8 height 9
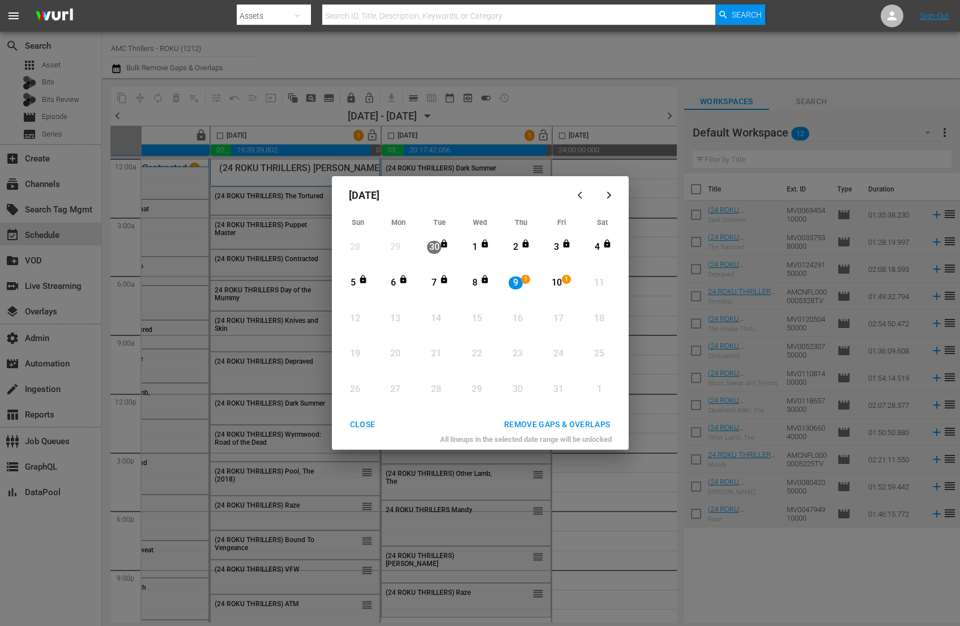
click at [546, 283] on div "Month View" at bounding box center [547, 282] width 5 height 31
click at [569, 419] on div "REMOVE GAPS & OVERLAPS" at bounding box center [557, 425] width 125 height 14
click at [369, 423] on div "CLOSE" at bounding box center [363, 425] width 44 height 14
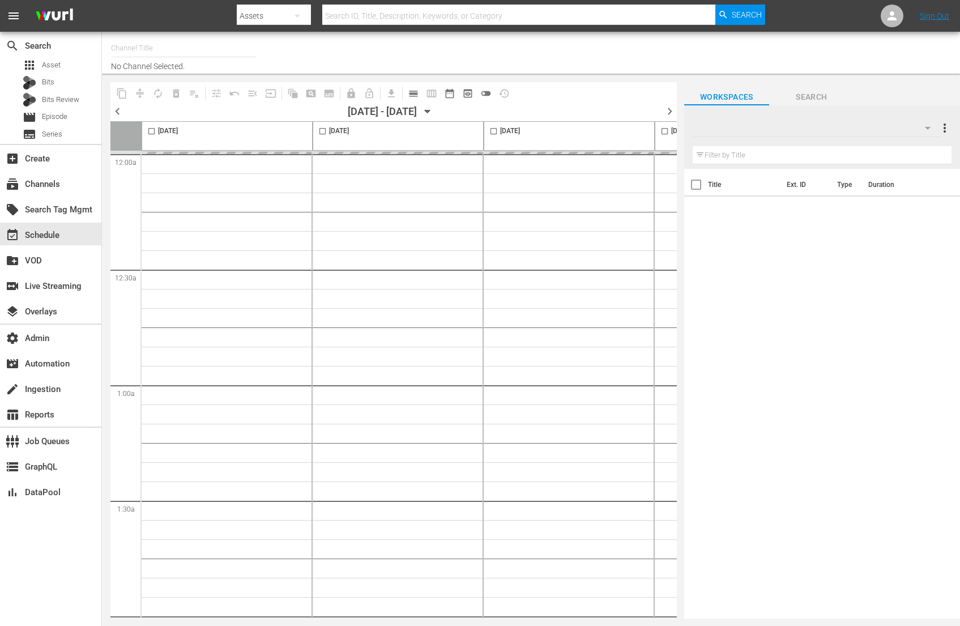
type input "AMC Thrillers - ROKU (1212)"
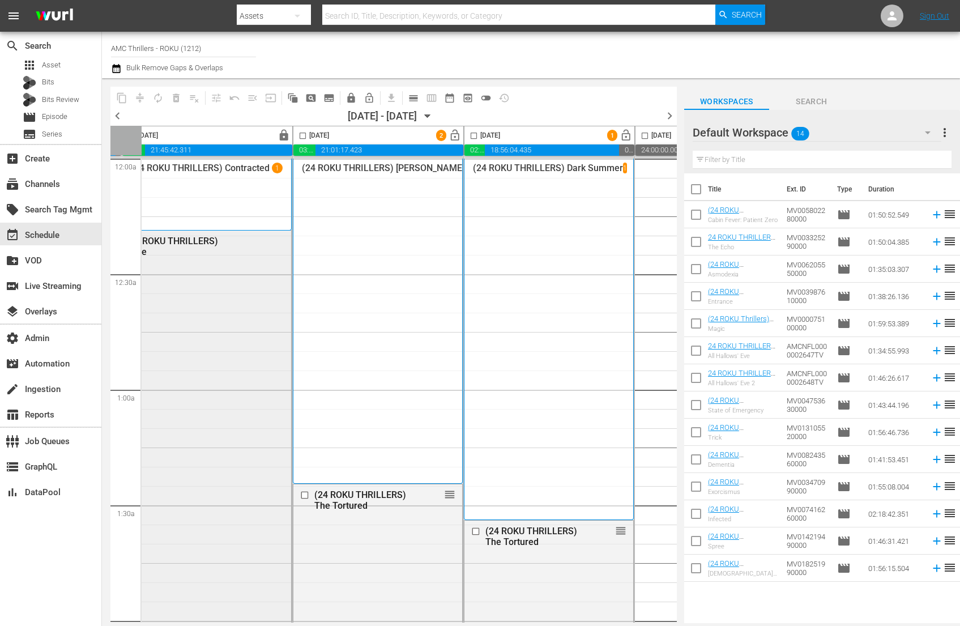
scroll to position [1, 199]
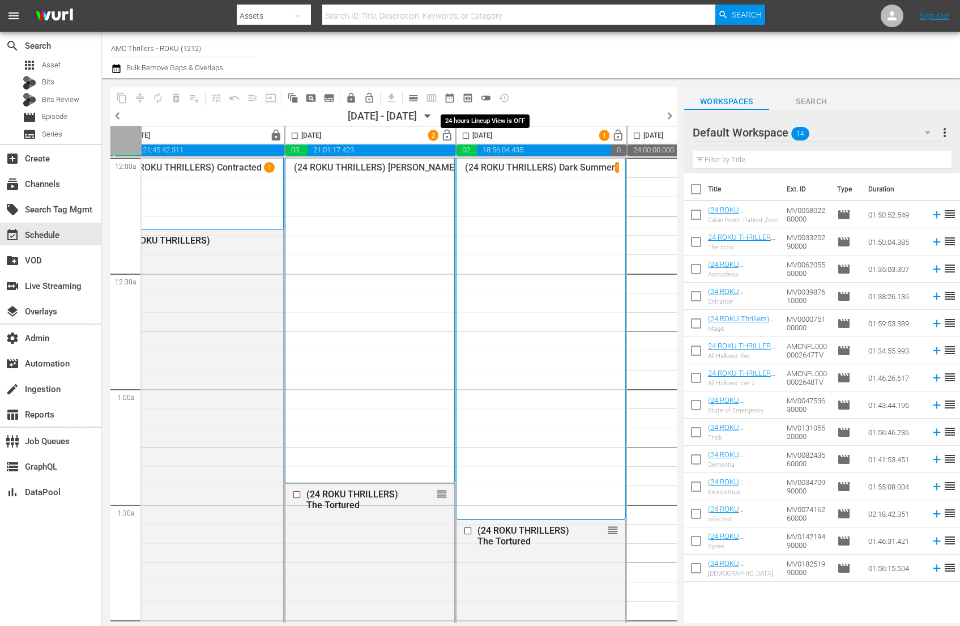
click at [490, 96] on span "toggle_off" at bounding box center [485, 97] width 11 height 11
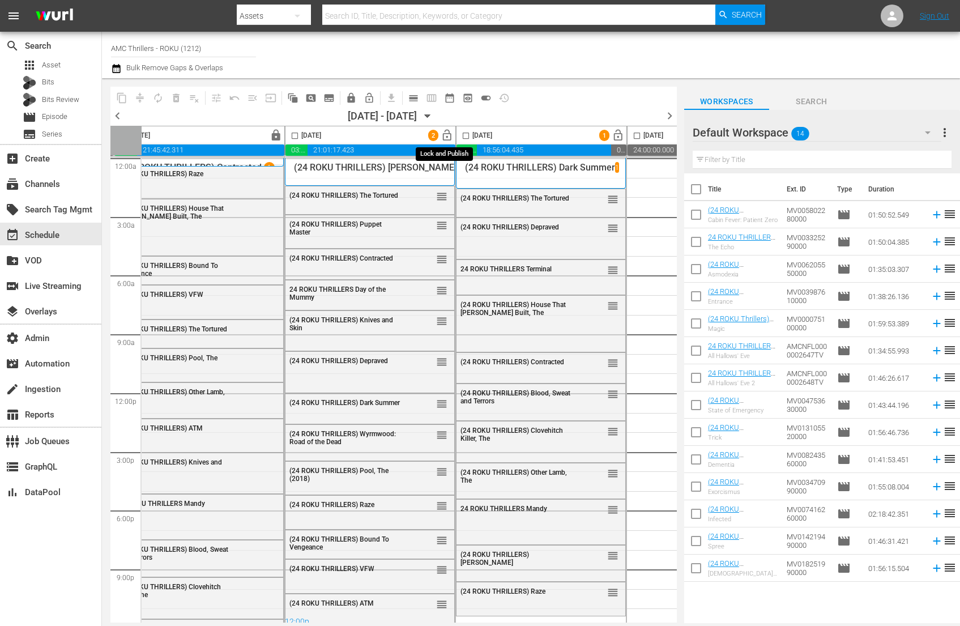
click at [447, 134] on span "lock_open" at bounding box center [447, 135] width 13 height 13
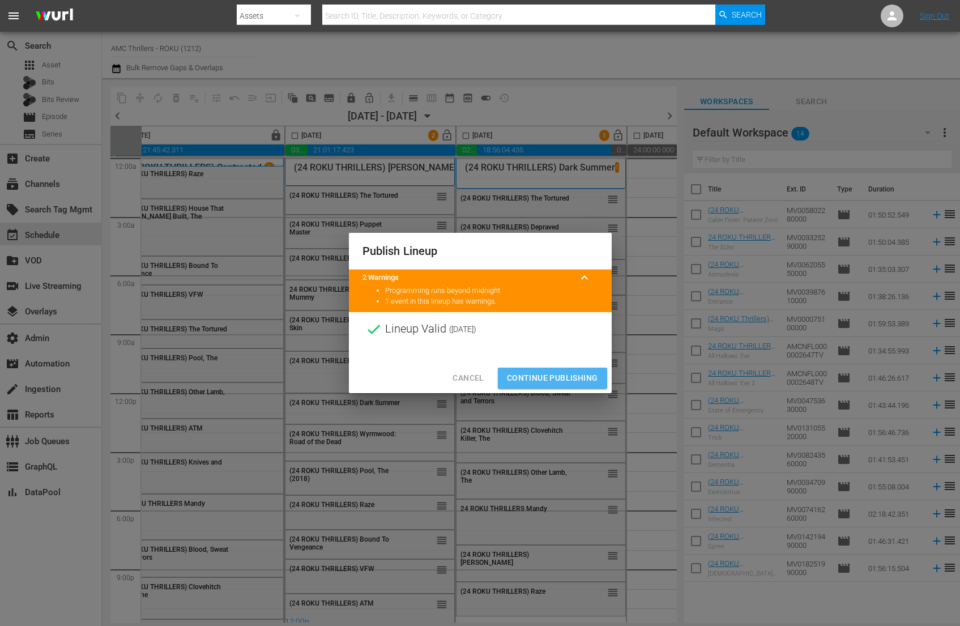
click at [571, 378] on span "Continue Publishing" at bounding box center [552, 378] width 91 height 14
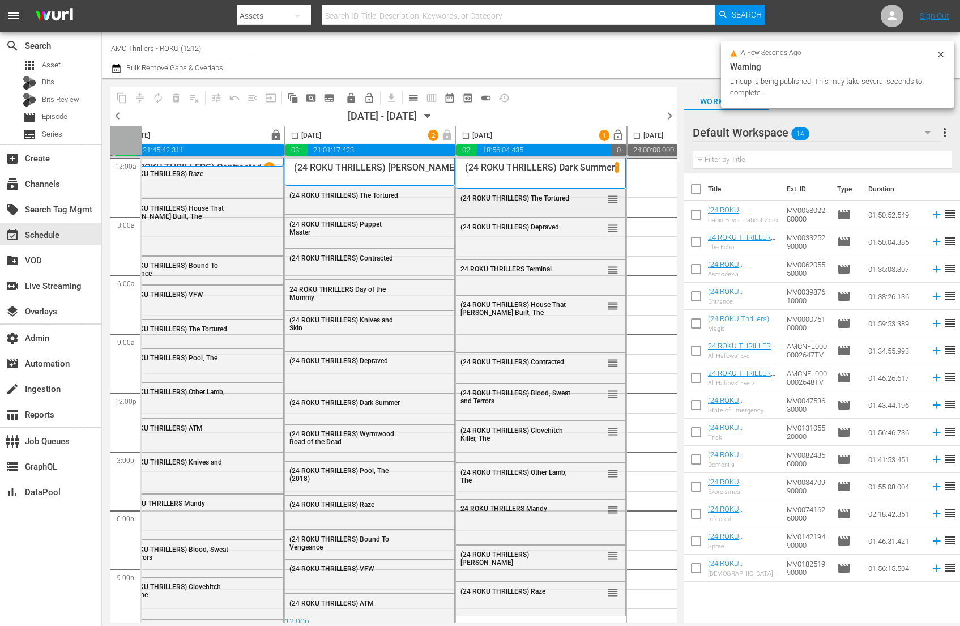
drag, startPoint x: 615, startPoint y: 133, endPoint x: 572, endPoint y: 204, distance: 82.9
click at [572, 204] on div "[DATE] lock 03:10:08.265 00:00:00.000 20:28:28.262 00:21:23.473 [DATE] lock 03:…" at bounding box center [393, 374] width 567 height 497
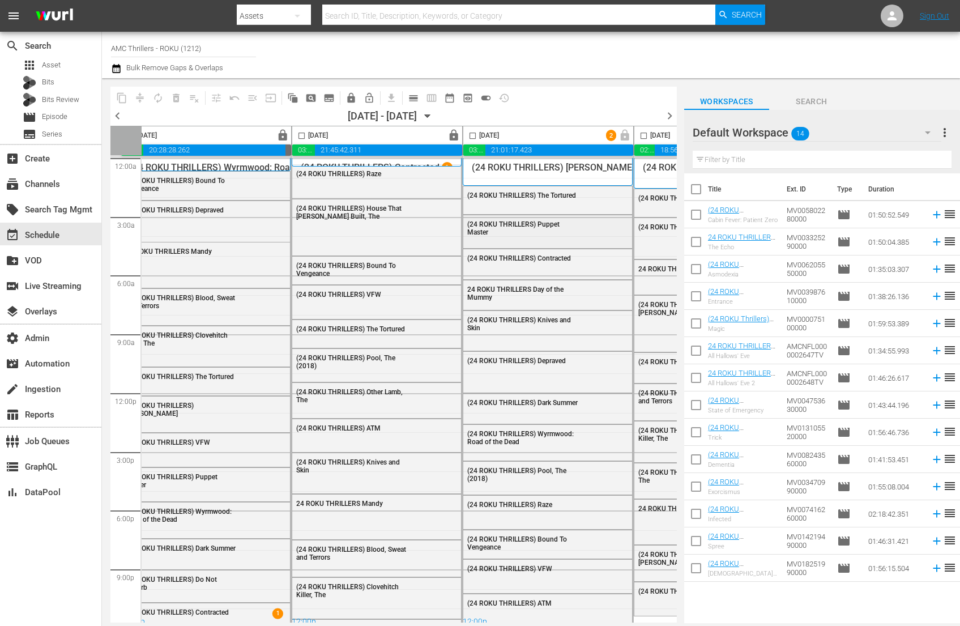
scroll to position [1, 0]
